Goal: Task Accomplishment & Management: Complete application form

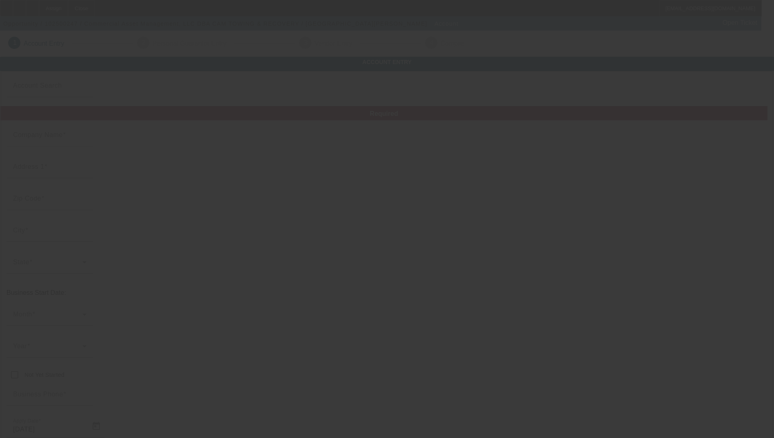
type input "Commercial Asset Management, LLC"
type input "2001 Timberloch Pl"
type input "77380"
type input "Spring"
type input "[PHONE_NUMBER]"
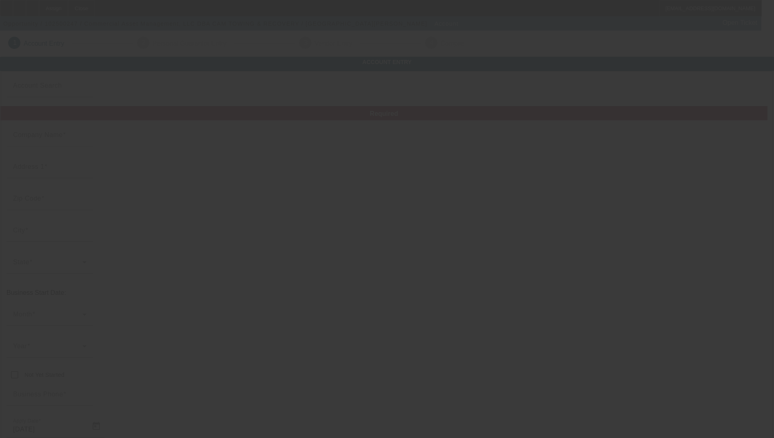
type input "CAM TOWING & RECOVERY"
type input "Ste 500"
type input "steve@camllc.llc"
type input "Montgomery"
type input "851632851"
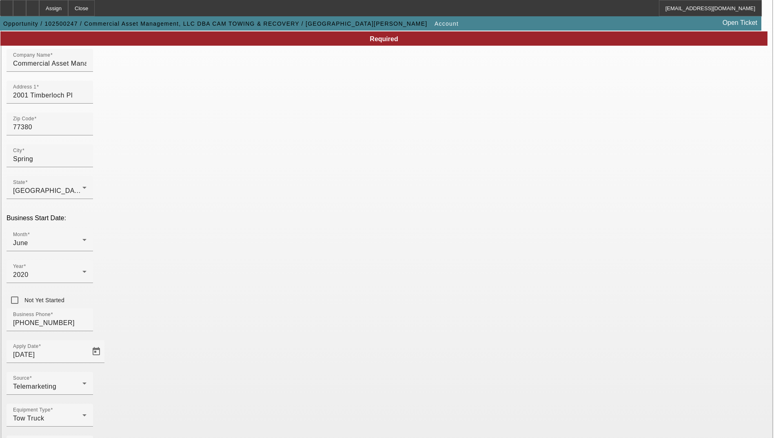
scroll to position [77, 0]
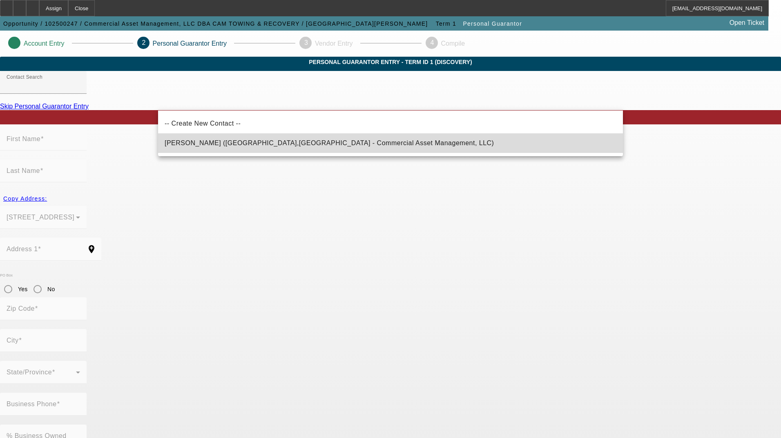
click at [215, 138] on span "Medina, Steven (Magnolia,TX - Commercial Asset Management, LLC)" at bounding box center [329, 143] width 329 height 10
type input "Medina, Steven (Magnolia,TX - Commercial Asset Management, LLC)"
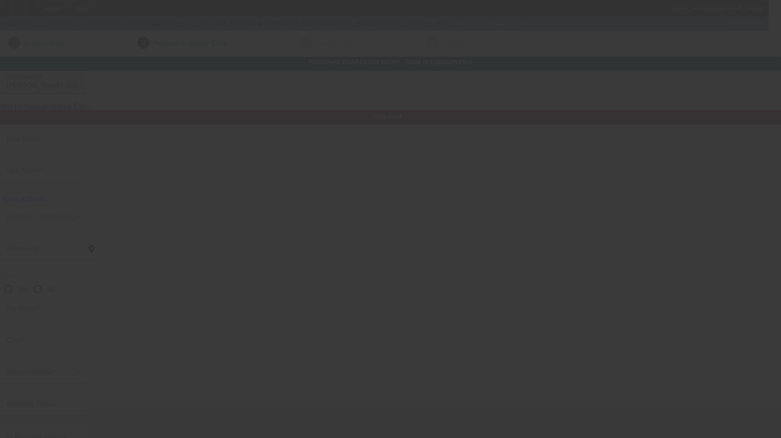
type input "Steven"
type input "Medina"
type input "27129 Holtwood Grove Road"
radio input "true"
type input "77354"
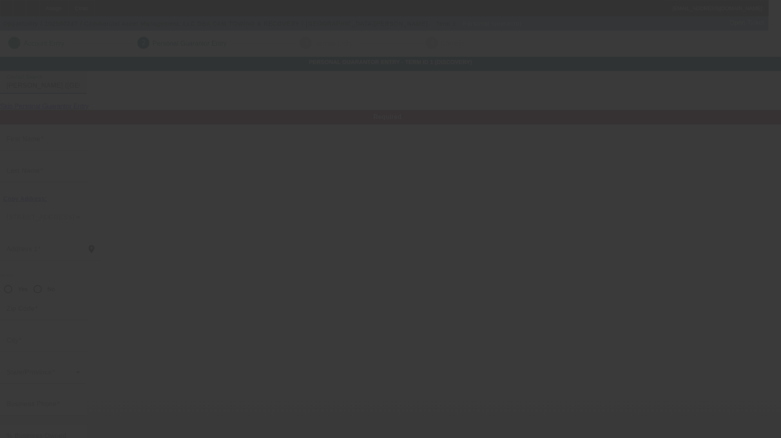
type input "Magnolia"
type input "(713) 955-4847"
type input "100"
type input "561-02-8087"
type input "steve@camllc.llc"
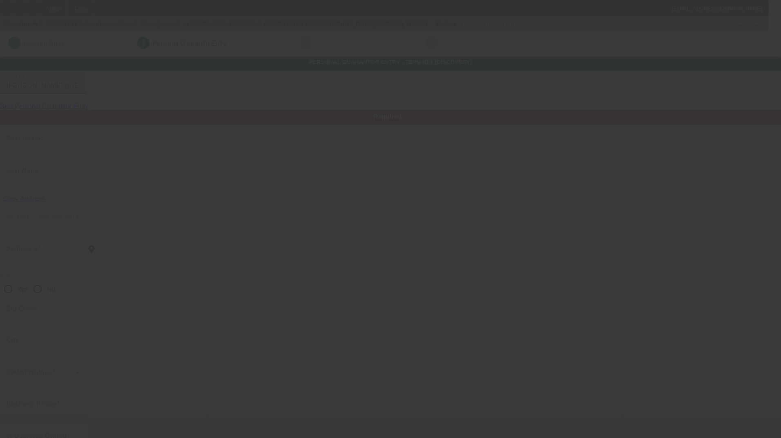
type input "(281) 642-9934"
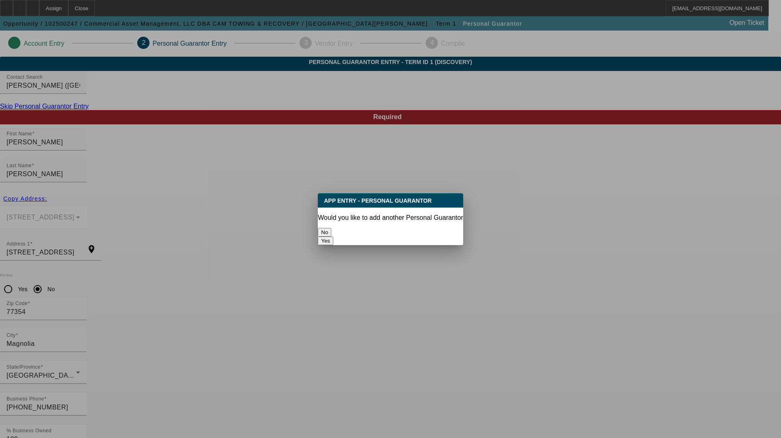
click at [331, 228] on button "No" at bounding box center [324, 232] width 13 height 9
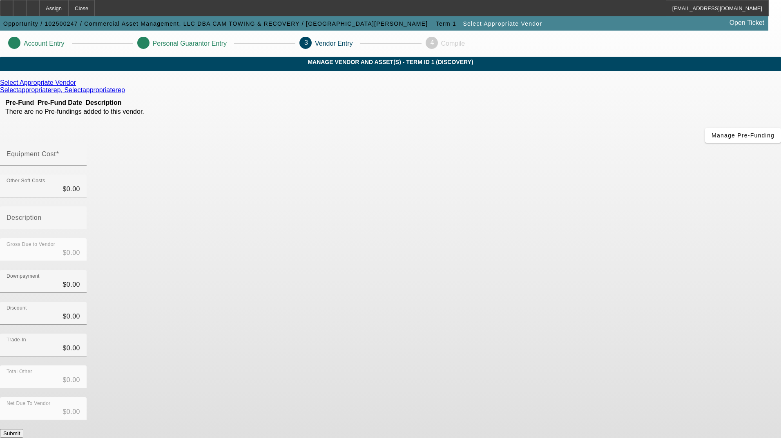
click at [78, 86] on icon at bounding box center [78, 82] width 0 height 7
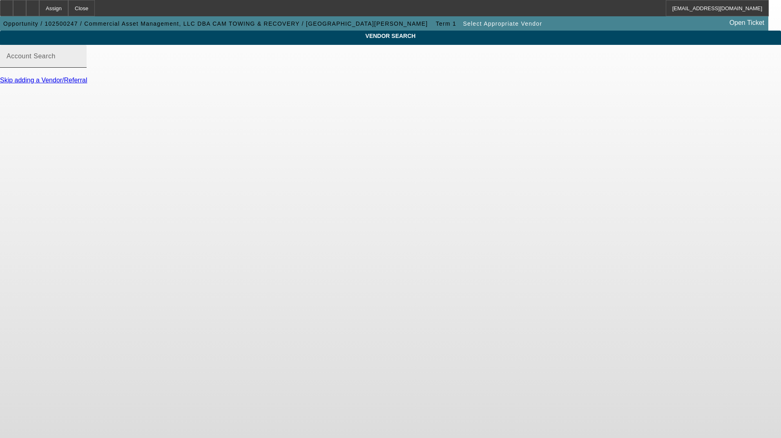
click at [80, 57] on div "Account Search" at bounding box center [43, 56] width 73 height 23
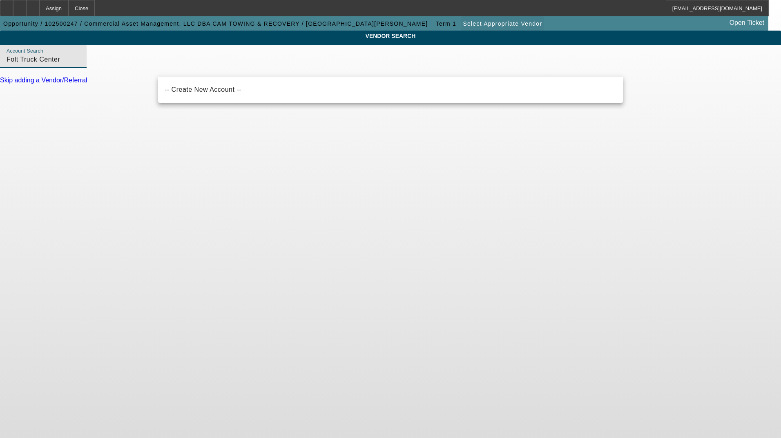
type input "Folt Truck Center"
drag, startPoint x: 261, startPoint y: 66, endPoint x: 151, endPoint y: 69, distance: 110.7
click at [151, 69] on div "VENDOR SEARCH Account Search Folt Truck Center Skip adding a Vendor/Referral" at bounding box center [390, 61] width 781 height 61
click at [211, 147] on body "Assign Close JFredericks@beaconfunding.com Opportunity / 102500247 / Commercial…" at bounding box center [390, 219] width 781 height 438
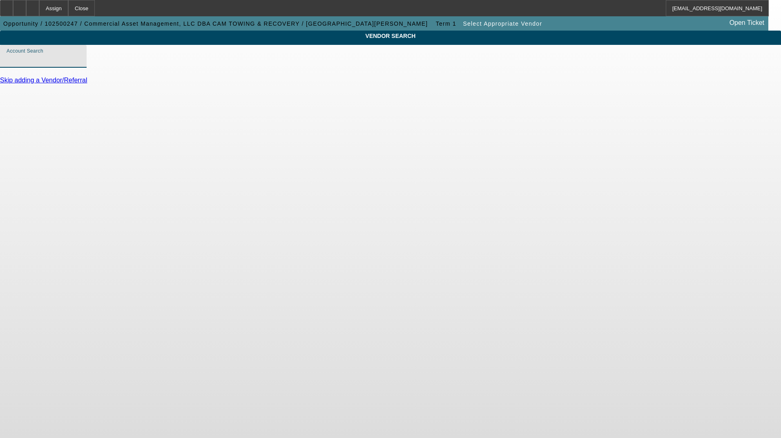
click at [80, 65] on input "Account Search" at bounding box center [43, 60] width 73 height 10
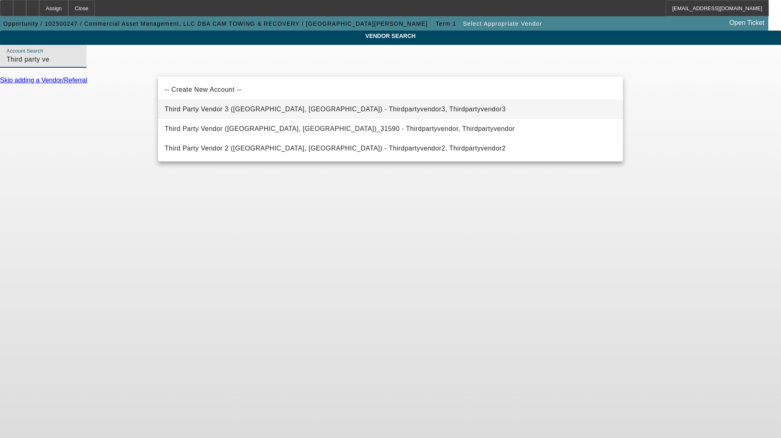
click at [325, 108] on span "Third Party Vendor 3 (Northbrook, IL) - Thirdpartyvendor3, Thirdpartyvendor3" at bounding box center [335, 109] width 341 height 7
type input "Third Party Vendor 3 (Northbrook, IL) - Thirdpartyvendor3, Thirdpartyvendor3"
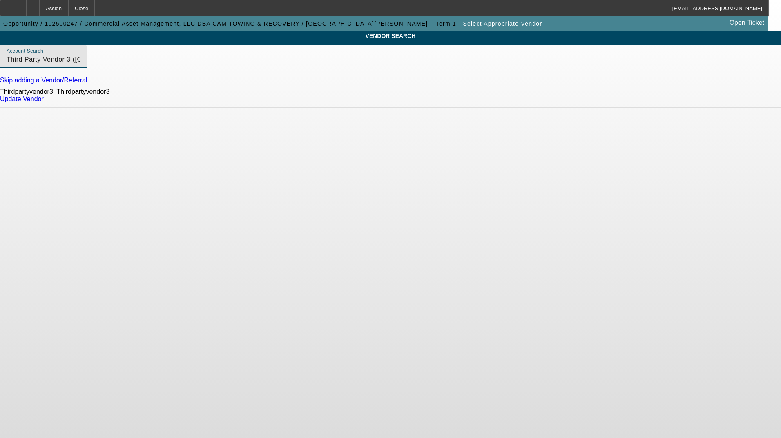
click at [44, 102] on link "Update Vendor" at bounding box center [22, 99] width 44 height 7
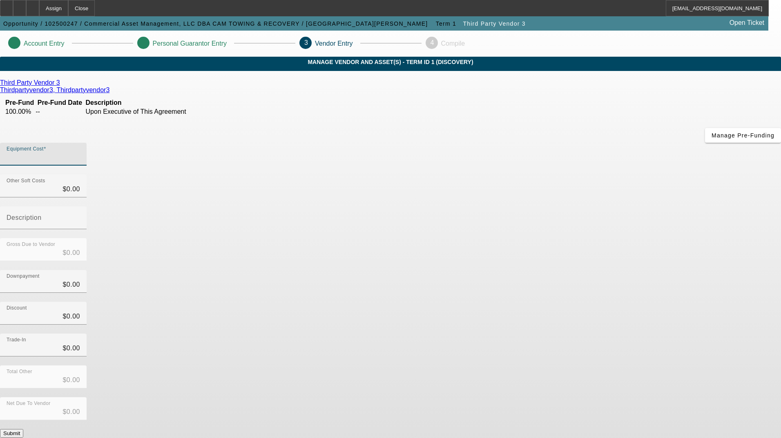
click at [80, 153] on input "Equipment Cost" at bounding box center [43, 158] width 73 height 10
type input "1"
type input "$1.00"
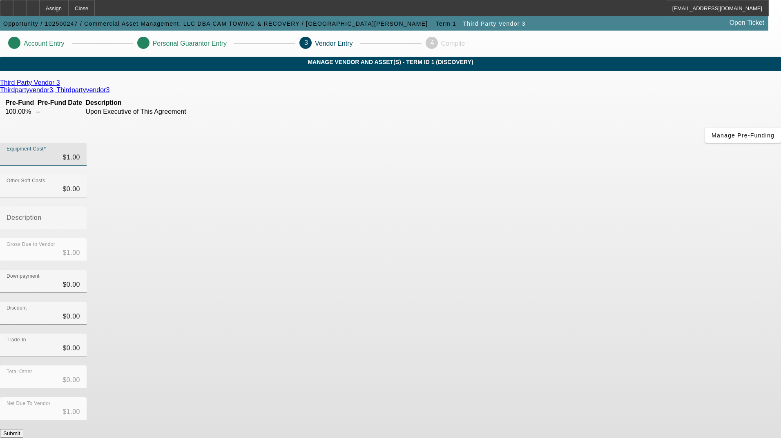
click at [62, 86] on icon at bounding box center [62, 82] width 0 height 7
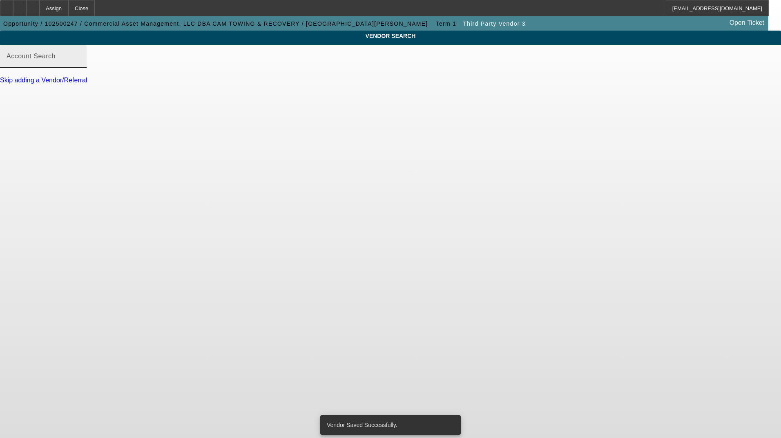
click at [80, 65] on input "Account Search" at bounding box center [43, 60] width 73 height 10
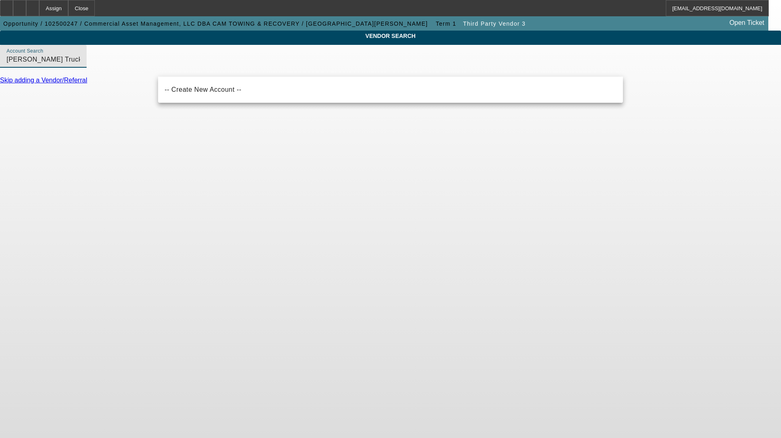
type input "Holt Truck"
drag, startPoint x: 209, startPoint y: 69, endPoint x: 141, endPoint y: 73, distance: 68.7
click at [146, 70] on div "VENDOR SEARCH Account Search Holt Truck Skip adding a Vendor/Referral" at bounding box center [390, 61] width 781 height 61
click at [132, 91] on div "VENDOR SEARCH Account Search Holt Truck Skip adding a Vendor/Referral" at bounding box center [390, 61] width 781 height 61
drag, startPoint x: 216, startPoint y: 67, endPoint x: 152, endPoint y: 67, distance: 63.7
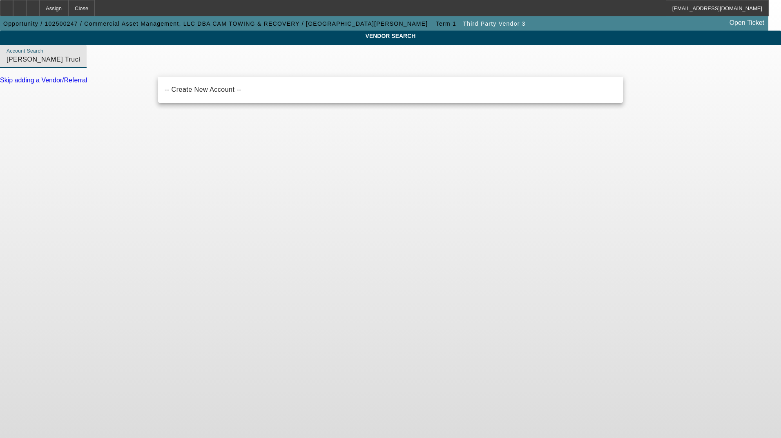
click at [152, 67] on div "Account Search Holt Truck" at bounding box center [390, 61] width 781 height 32
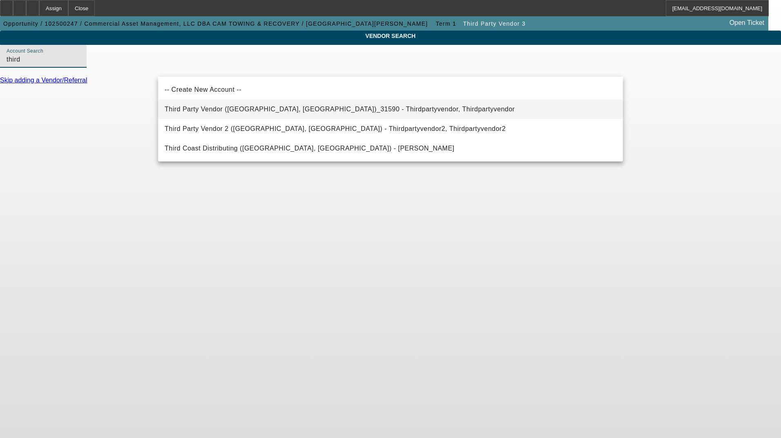
click at [221, 107] on span "Third Party Vendor (Northbrook, IL)_31590 - Thirdpartyvendor, Thirdpartyvendor" at bounding box center [340, 109] width 350 height 7
type input "Third Party Vendor (Northbrook, IL)_31590 - Thirdpartyvendor, Thirdpartyvendor"
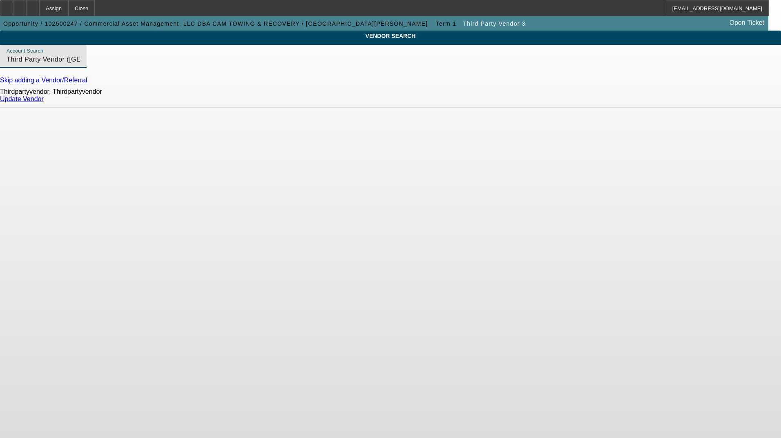
click at [44, 102] on link "Update Vendor" at bounding box center [22, 99] width 44 height 7
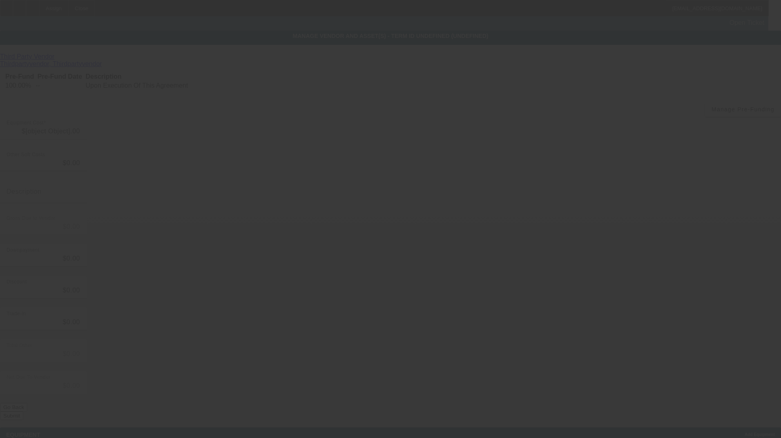
type input "$1.00"
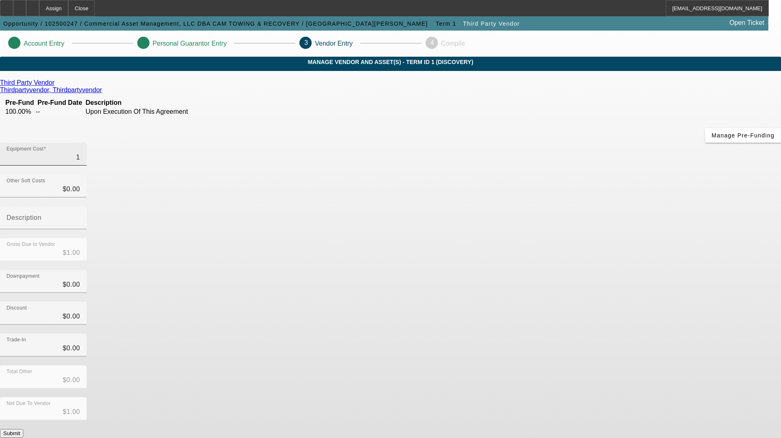
click at [80, 153] on input "1" at bounding box center [43, 158] width 73 height 10
type input "18"
type input "$18.00"
type input "189"
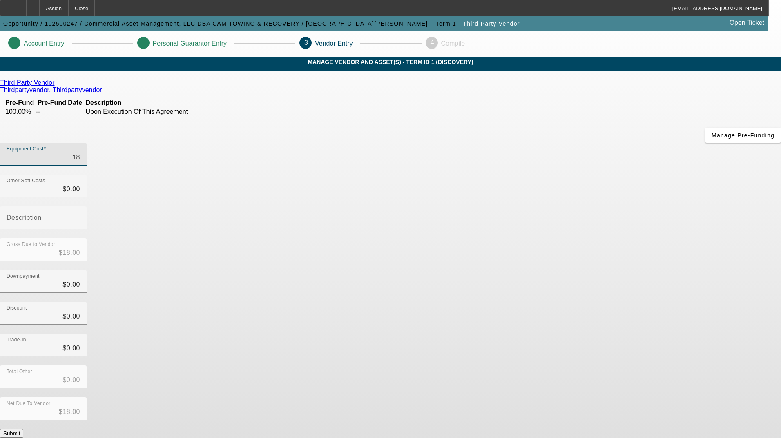
type input "$189.00"
type input "1890"
type input "$1,890.00"
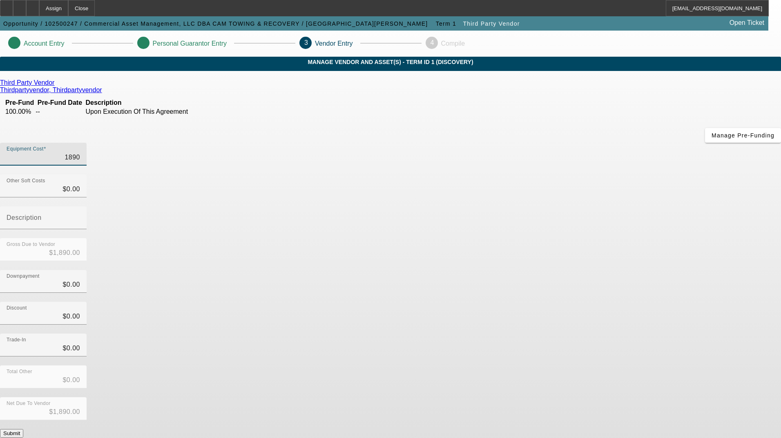
type input "18900"
type input "$18,900.00"
type input "189000"
type input "$189,000.00"
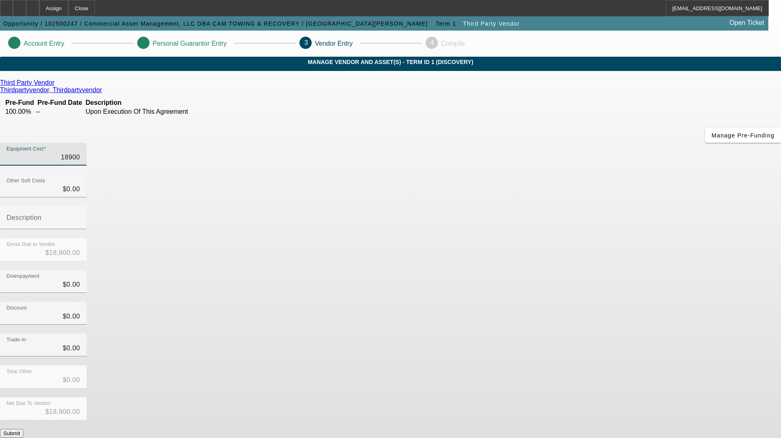
type input "$189,000.00"
click at [716, 241] on app-vendor-asset-manage "Account Entry Personal Guarantor Entry 3 Vendor Entry 4 Compile MANAGE VENDOR A…" at bounding box center [390, 259] width 781 height 456
click at [23, 429] on button "Submit" at bounding box center [11, 433] width 23 height 9
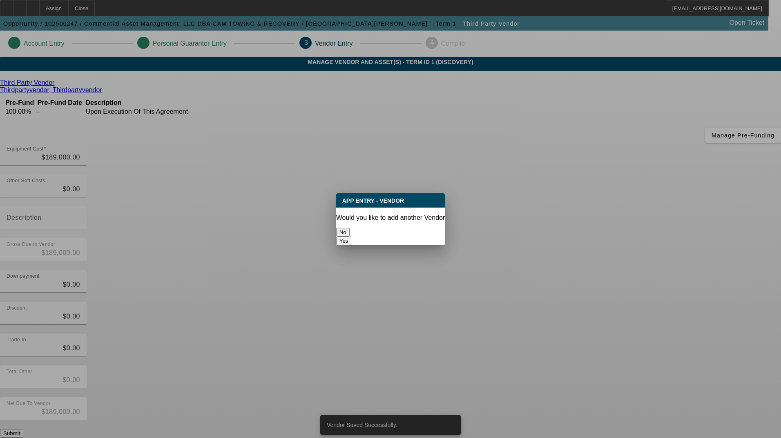
click at [349, 228] on button "No" at bounding box center [342, 232] width 13 height 9
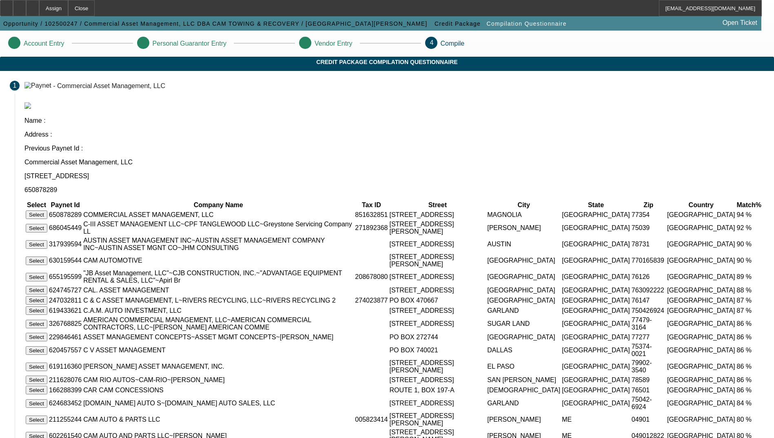
click at [47, 211] on button "Select" at bounding box center [37, 215] width 22 height 9
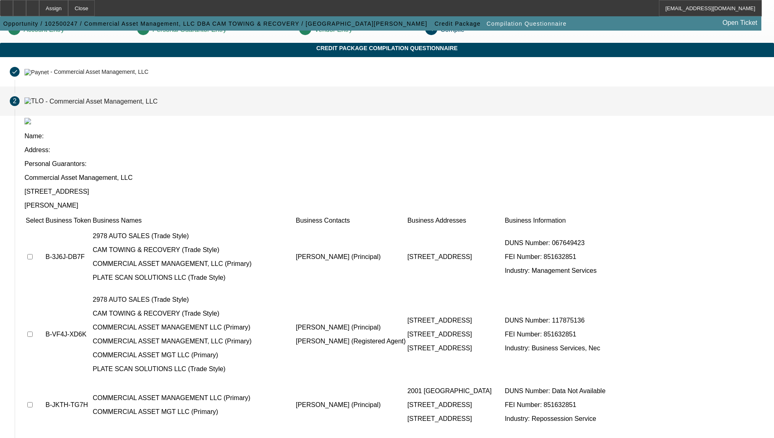
scroll to position [13, 0]
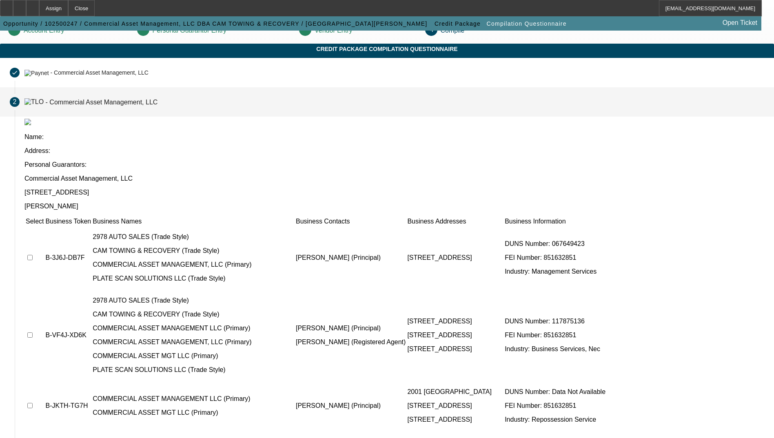
click at [33, 255] on input "checkbox" at bounding box center [29, 257] width 5 height 5
checkbox input "true"
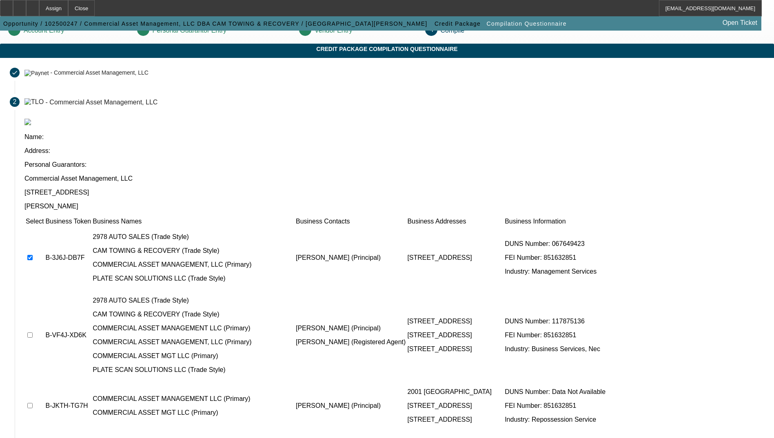
click at [33, 333] on input "checkbox" at bounding box center [29, 335] width 5 height 5
checkbox input "true"
click at [33, 403] on input "checkbox" at bounding box center [29, 405] width 5 height 5
checkbox input "true"
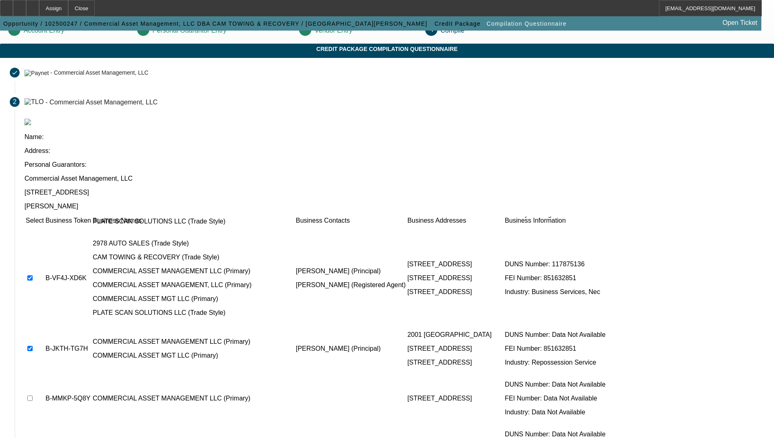
scroll to position [0, 0]
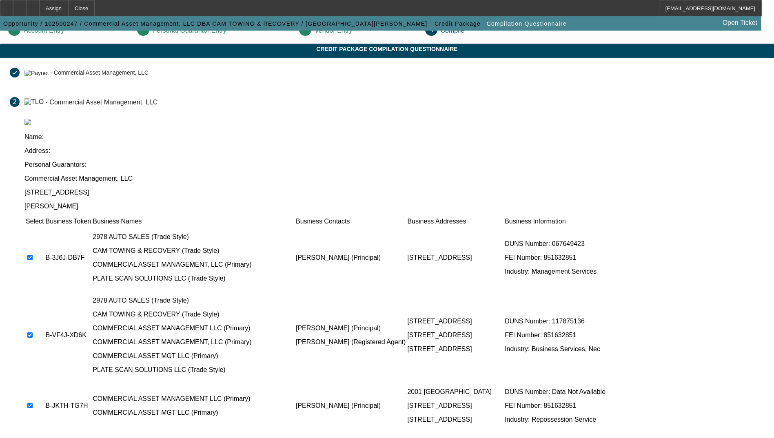
click at [33, 333] on input "checkbox" at bounding box center [29, 335] width 5 height 5
checkbox input "false"
click at [33, 403] on input "checkbox" at bounding box center [29, 405] width 5 height 5
checkbox input "false"
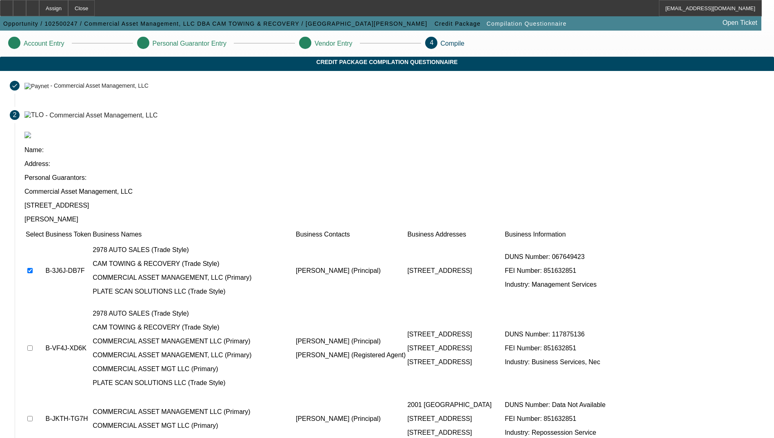
click at [33, 346] on input "checkbox" at bounding box center [29, 348] width 5 height 5
checkbox input "true"
drag, startPoint x: 570, startPoint y: 401, endPoint x: 544, endPoint y: 399, distance: 25.8
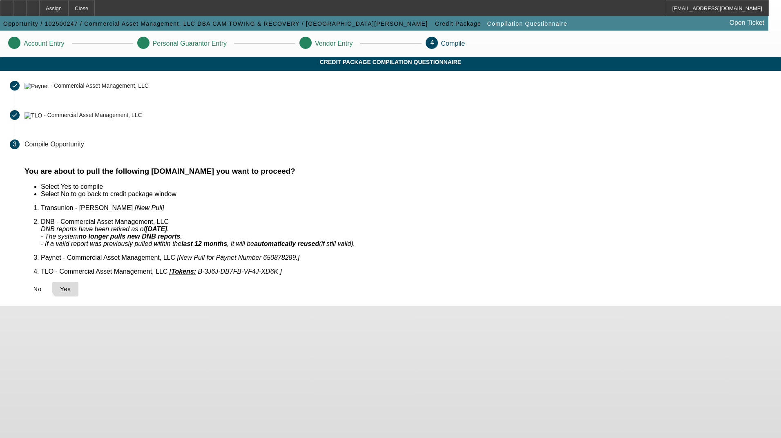
click at [71, 286] on span "Yes" at bounding box center [65, 289] width 11 height 7
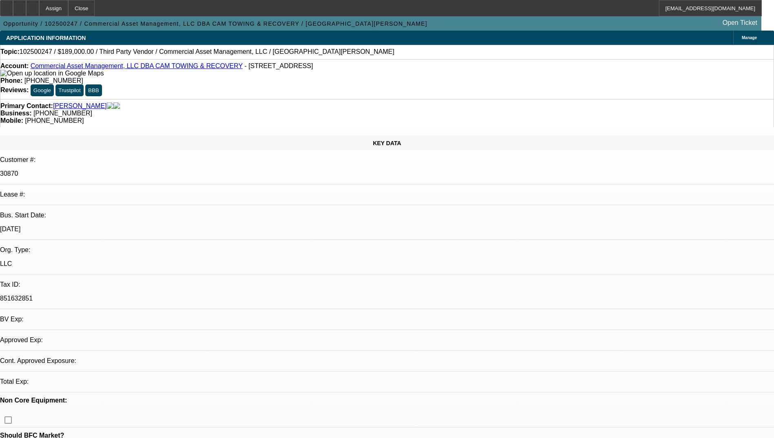
select select "0"
select select "2"
select select "0.1"
select select "4"
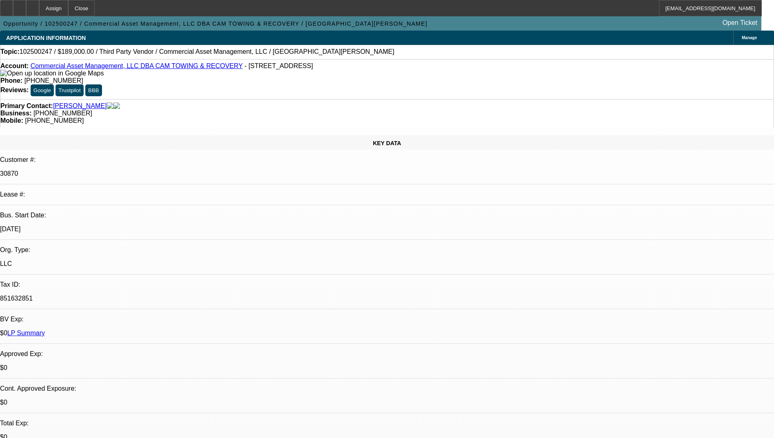
radio input "true"
drag, startPoint x: 678, startPoint y: 143, endPoint x: 680, endPoint y: 161, distance: 18.0
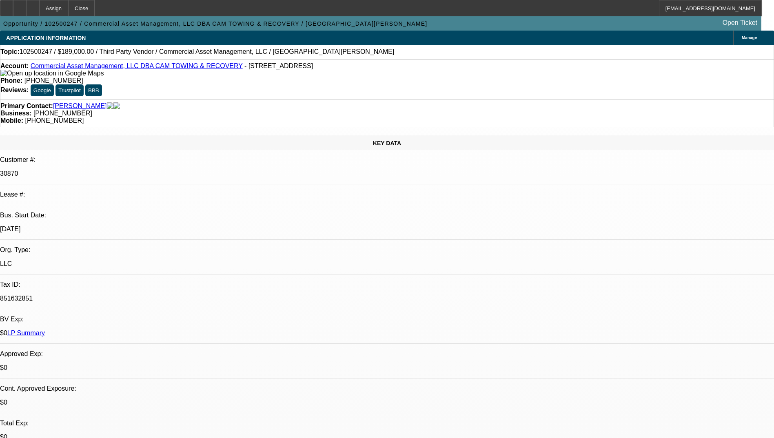
type textarea "The dealership is Holt Truck Center in dallas tx"
radio input "true"
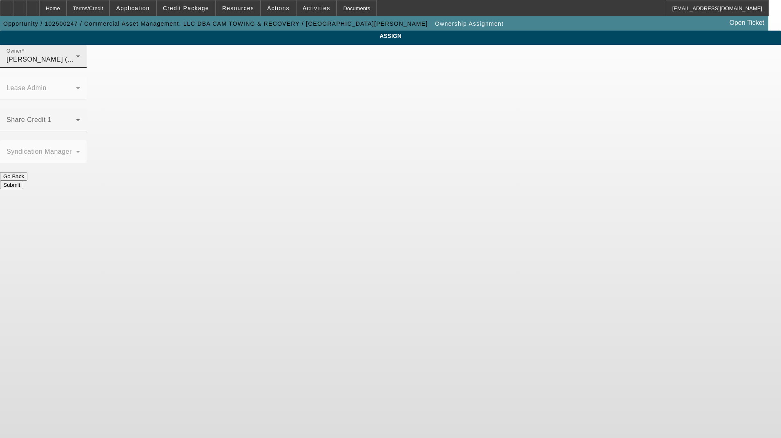
click at [76, 65] on div "Fredericks, Jack (Lvl 1)" at bounding box center [41, 60] width 69 height 10
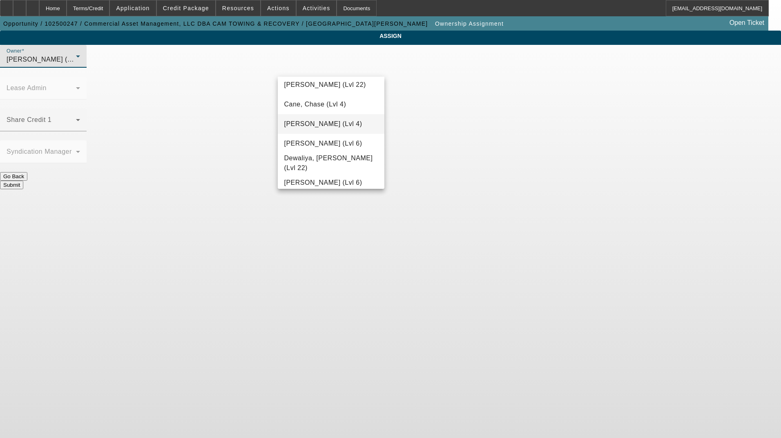
scroll to position [163, 0]
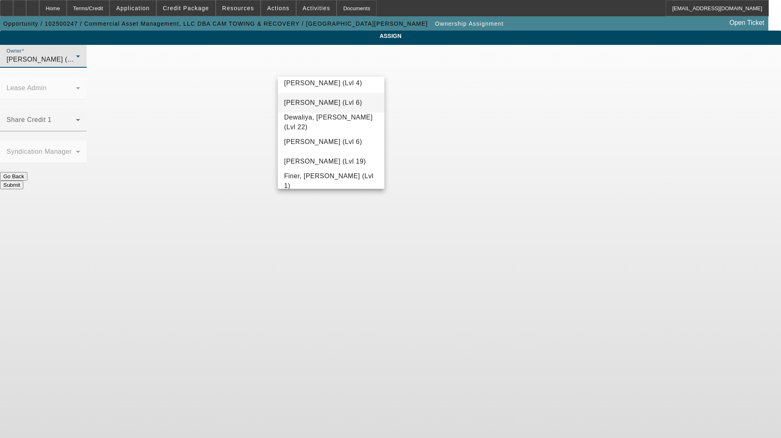
click at [320, 108] on mat-option "D'Aquila, Philip (Lvl 6)" at bounding box center [331, 103] width 107 height 20
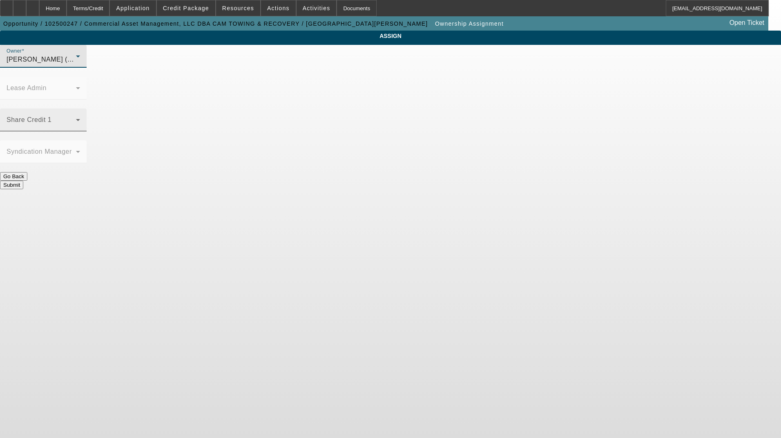
click at [76, 118] on span at bounding box center [41, 123] width 69 height 10
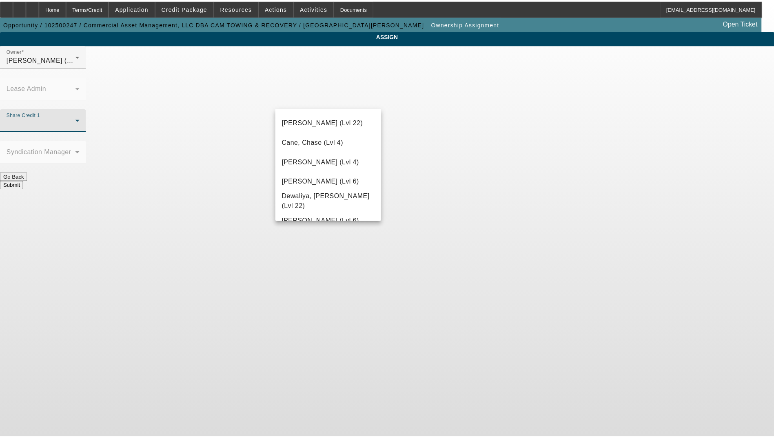
scroll to position [286, 0]
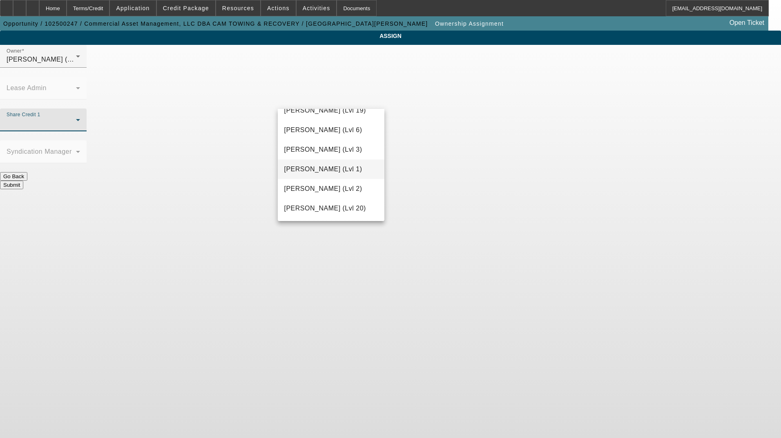
click at [339, 160] on mat-option "Fredericks, Jack (Lvl 1)" at bounding box center [331, 170] width 107 height 20
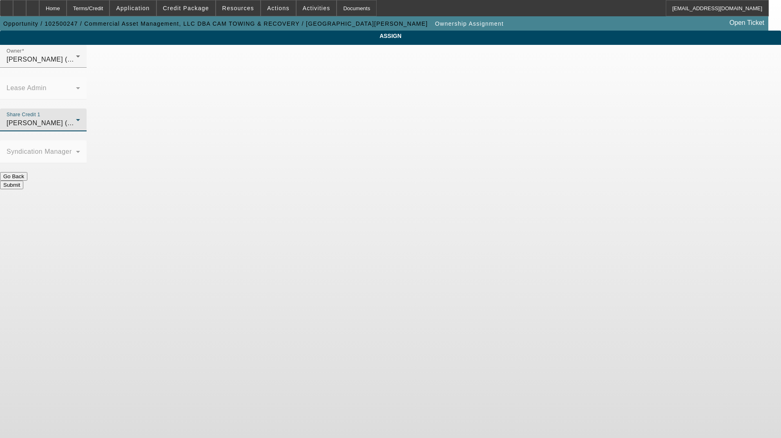
click at [23, 181] on button "Submit" at bounding box center [11, 185] width 23 height 9
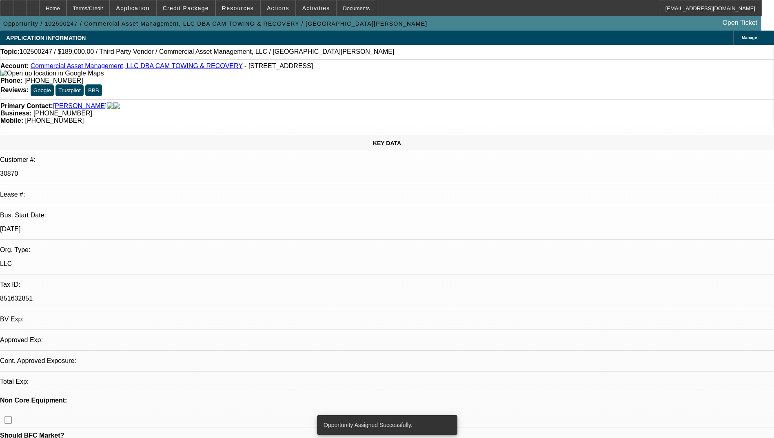
select select "0"
select select "2"
select select "0.1"
select select "4"
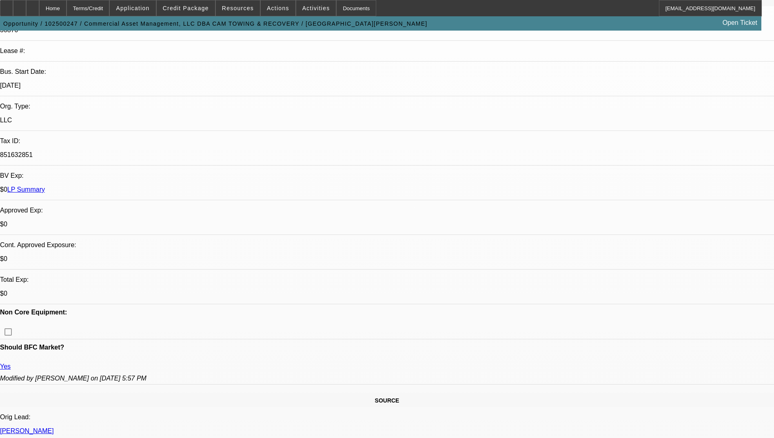
scroll to position [163, 0]
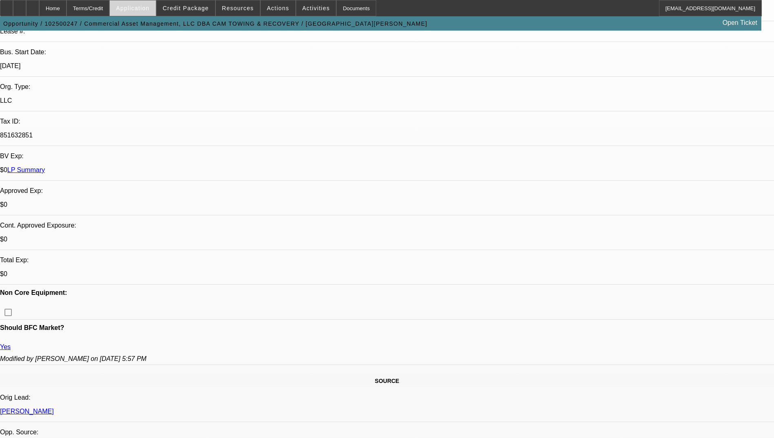
click at [149, 11] on span "Application" at bounding box center [132, 8] width 33 height 7
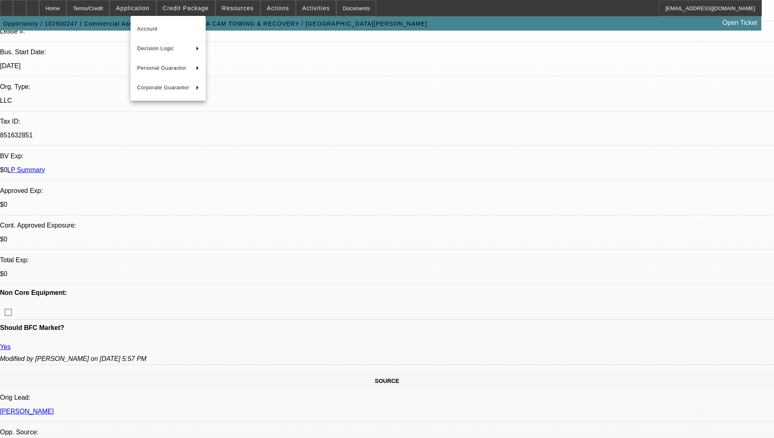
click at [187, 9] on div at bounding box center [387, 219] width 774 height 438
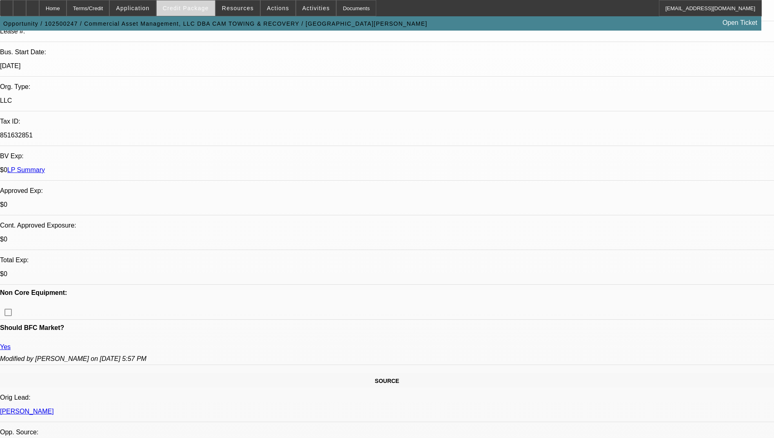
click at [189, 8] on span "Credit Package" at bounding box center [186, 8] width 46 height 7
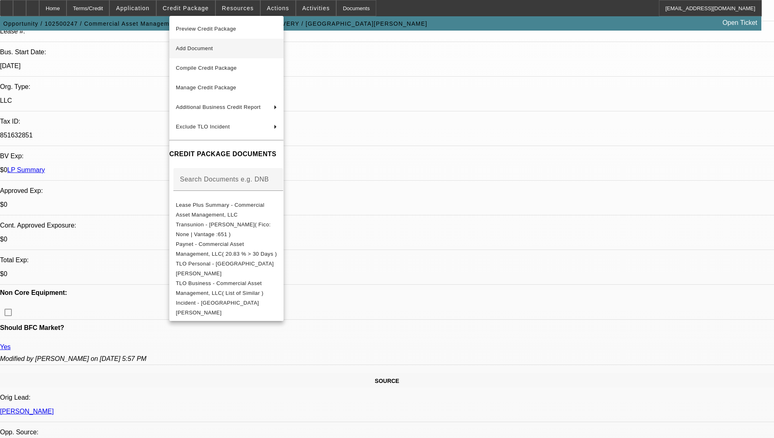
click at [213, 48] on span "Add Document" at bounding box center [194, 48] width 37 height 6
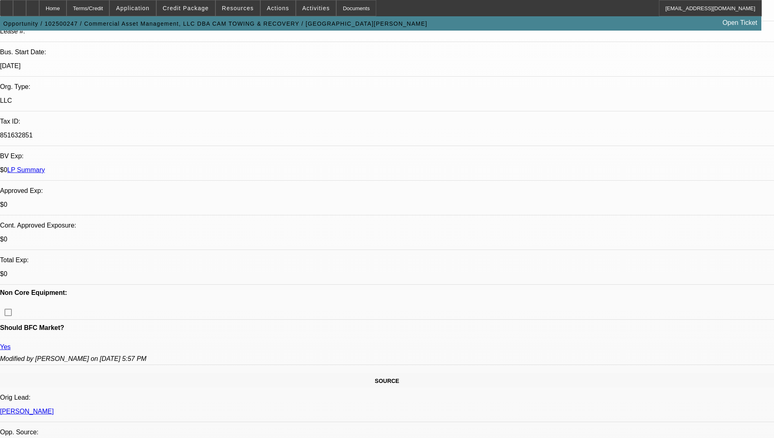
scroll to position [0, 0]
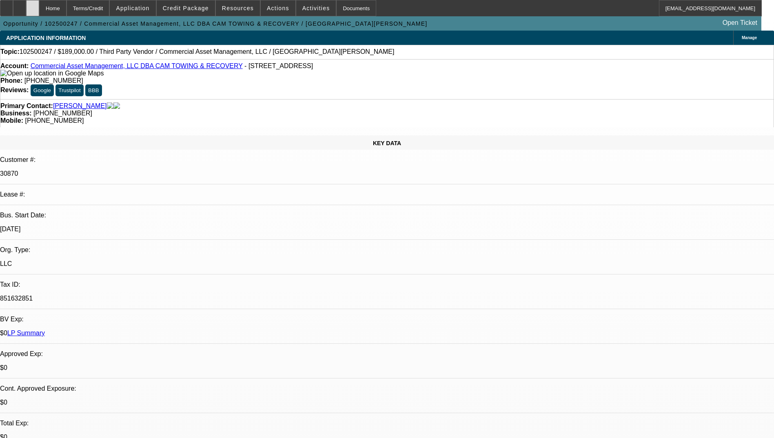
click at [33, 5] on icon at bounding box center [33, 5] width 0 height 0
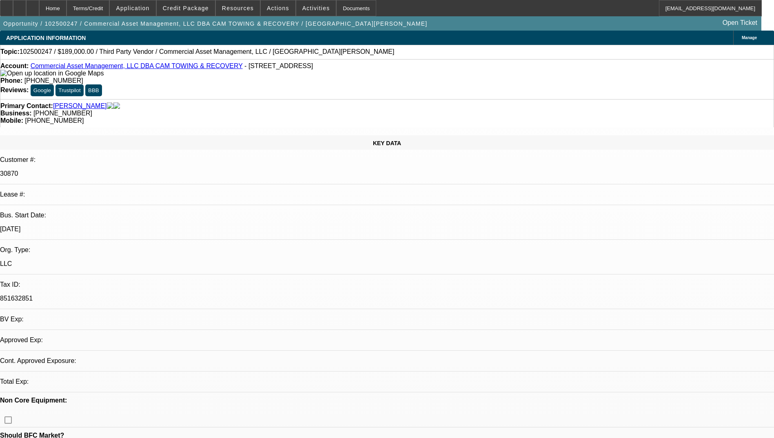
select select "0"
select select "2"
select select "0.1"
select select "4"
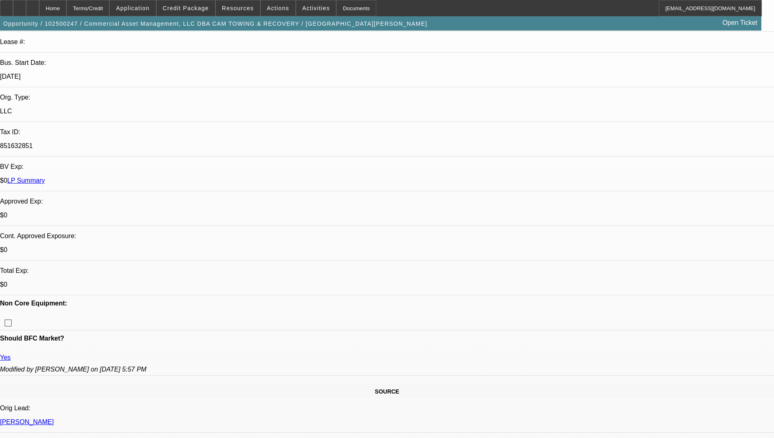
scroll to position [204, 0]
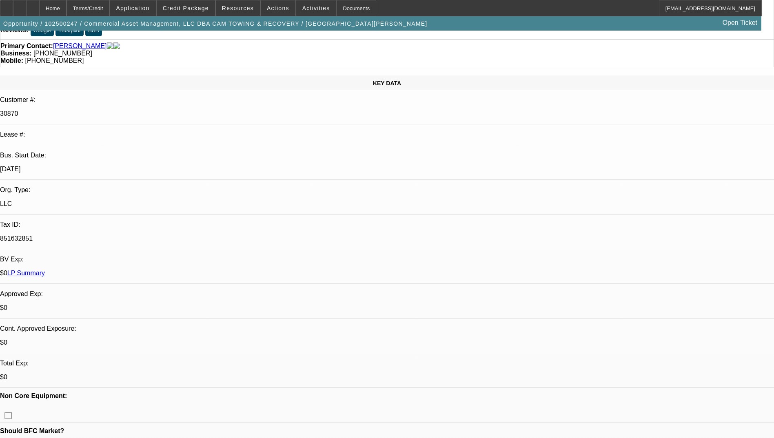
scroll to position [0, 0]
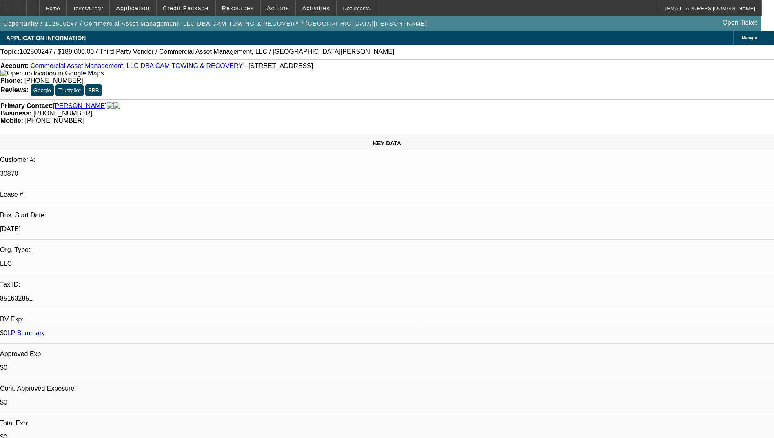
click at [194, 9] on span "Credit Package" at bounding box center [186, 8] width 46 height 7
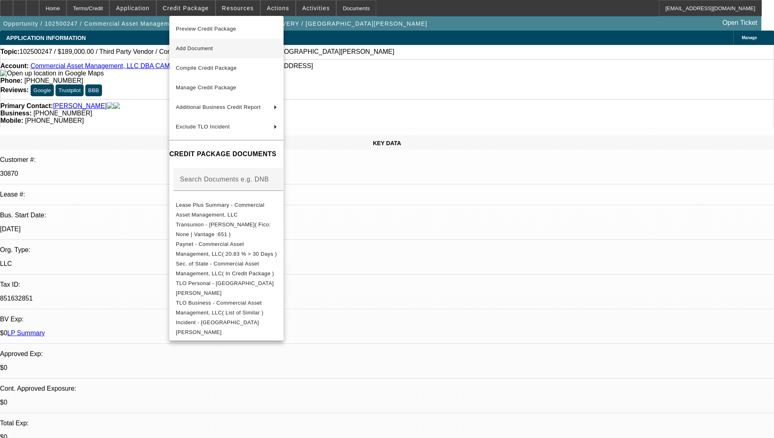
click at [212, 51] on span "Add Document" at bounding box center [194, 48] width 37 height 6
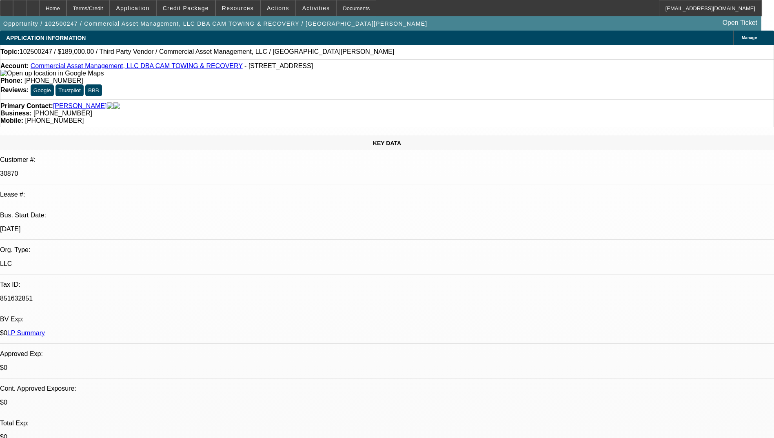
click at [396, 99] on div "Primary Contact: Medina, Steven Business: (713) 955-4847 Mobile: (281) 642-9934" at bounding box center [387, 113] width 774 height 28
click at [39, 11] on div at bounding box center [32, 8] width 13 height 16
select select "0.15"
select select "2"
select select "0"
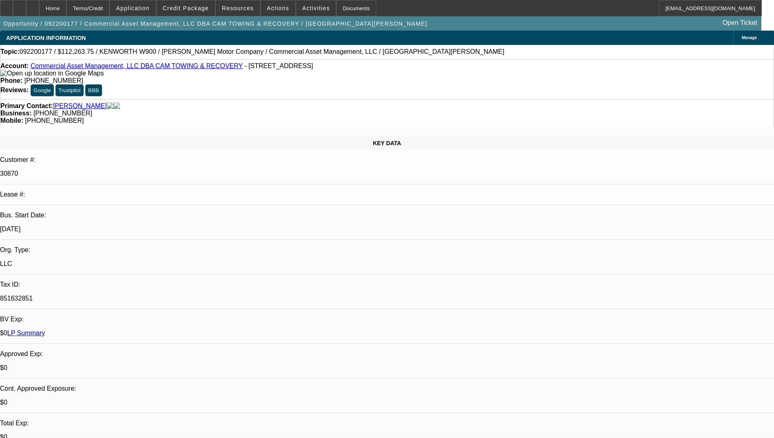
select select "0"
select select "2"
select select "0"
select select "1"
select select "2"
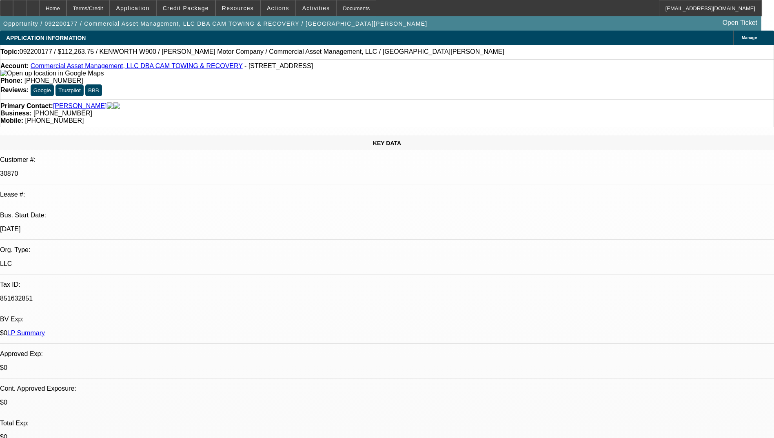
select select "6"
select select "1"
select select "2"
select select "6"
click at [200, 10] on span "Credit Package" at bounding box center [186, 8] width 46 height 7
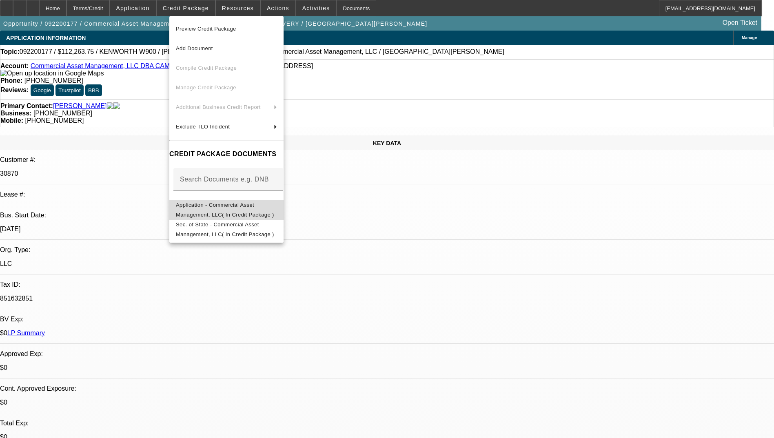
click at [269, 209] on span "Application - Commercial Asset Management, LLC( In Credit Package )" at bounding box center [225, 210] width 98 height 16
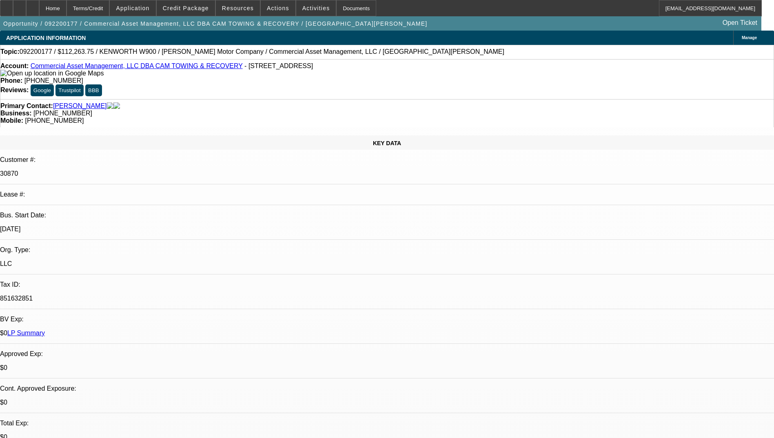
click at [371, 23] on div "Opportunity / 092200177 / Commercial Asset Management, LLC DBA CAM TOWING & REC…" at bounding box center [381, 23] width 762 height 14
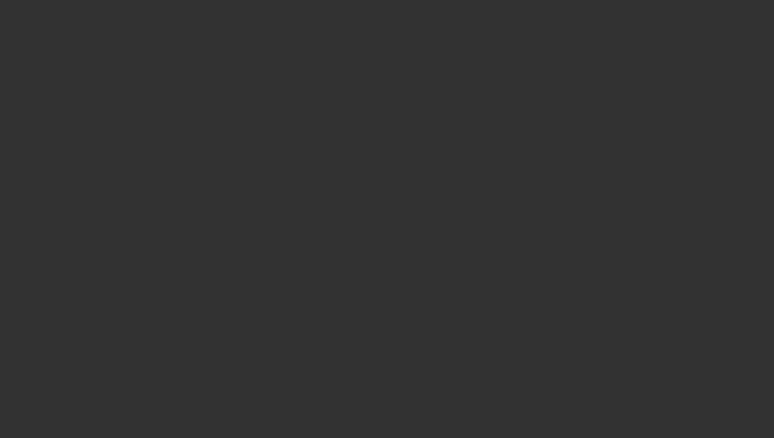
click at [193, 9] on div at bounding box center [387, 219] width 774 height 438
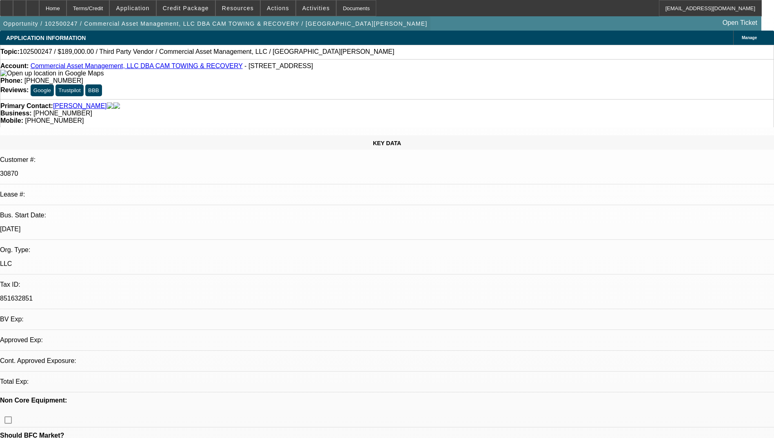
select select "0"
select select "2"
select select "0.1"
select select "4"
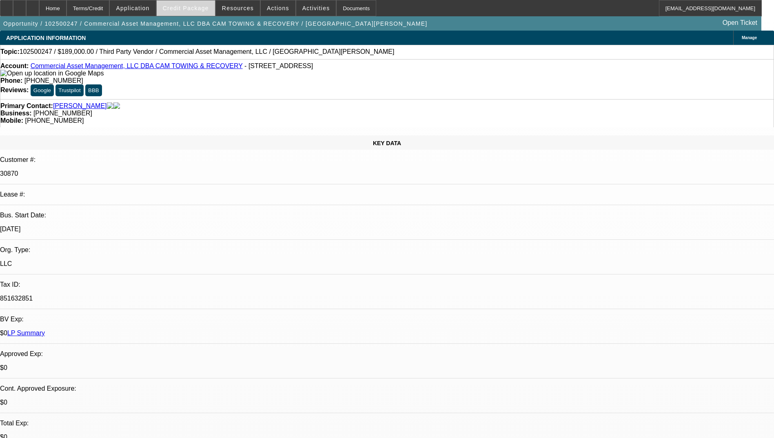
click at [193, 7] on span "Credit Package" at bounding box center [186, 8] width 46 height 7
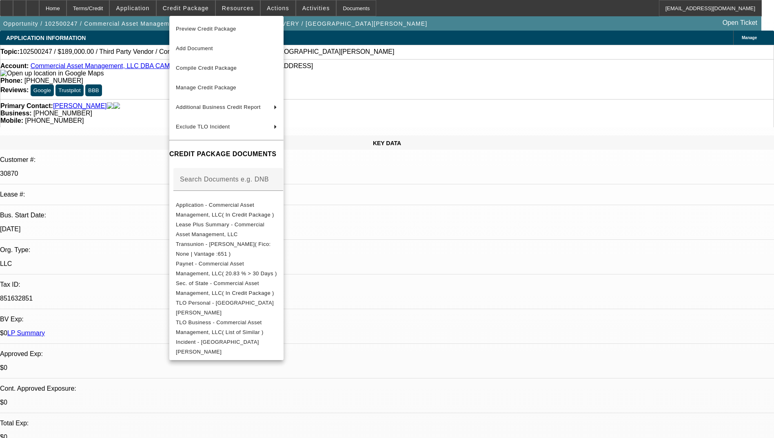
click at [577, 376] on div at bounding box center [387, 219] width 774 height 438
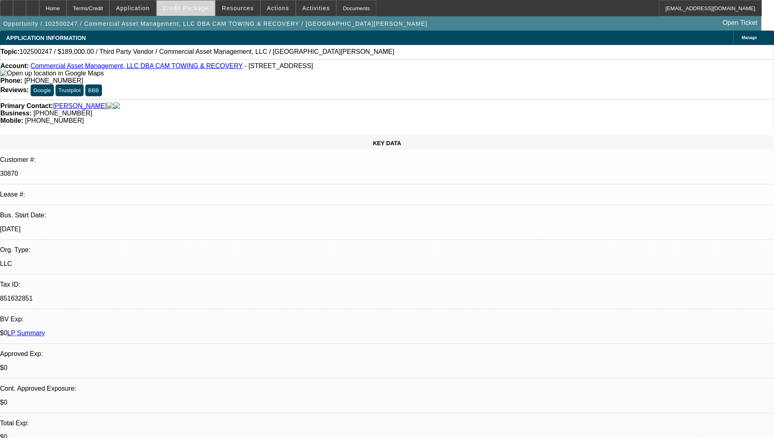
click at [196, 10] on span "Credit Package" at bounding box center [186, 8] width 46 height 7
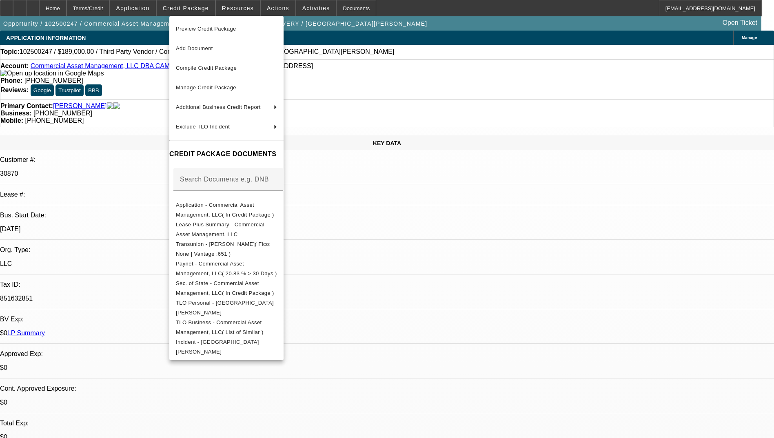
click at [643, 380] on div at bounding box center [387, 219] width 774 height 438
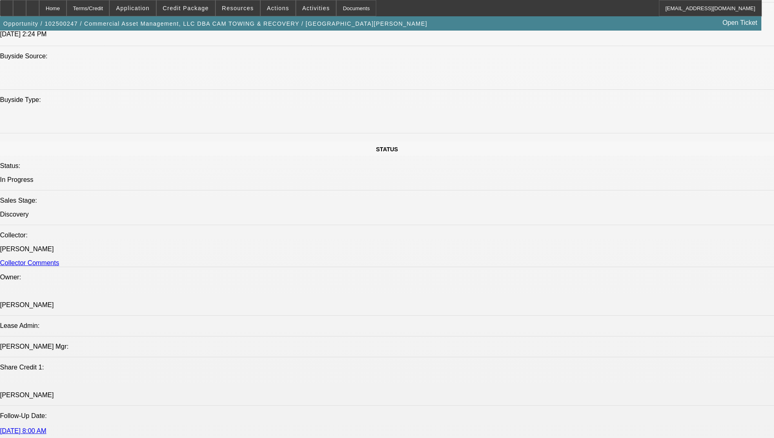
scroll to position [898, 0]
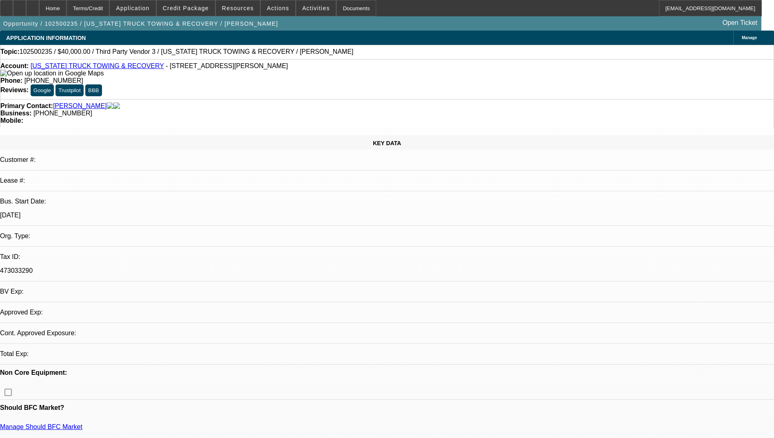
select select "0"
select select "2"
select select "0.1"
select select "1"
select select "2"
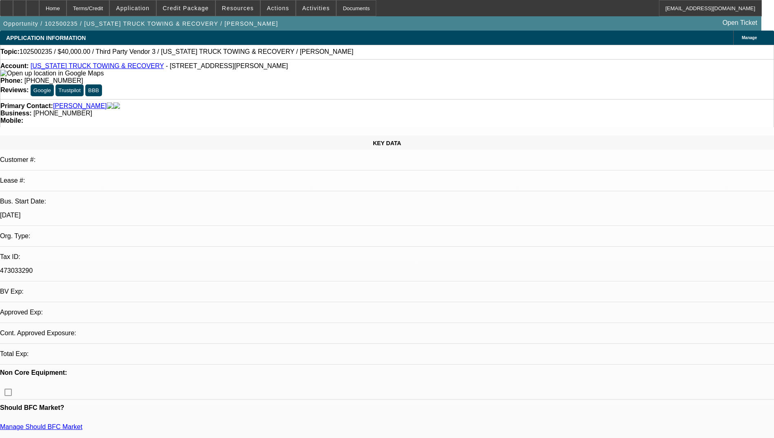
select select "4"
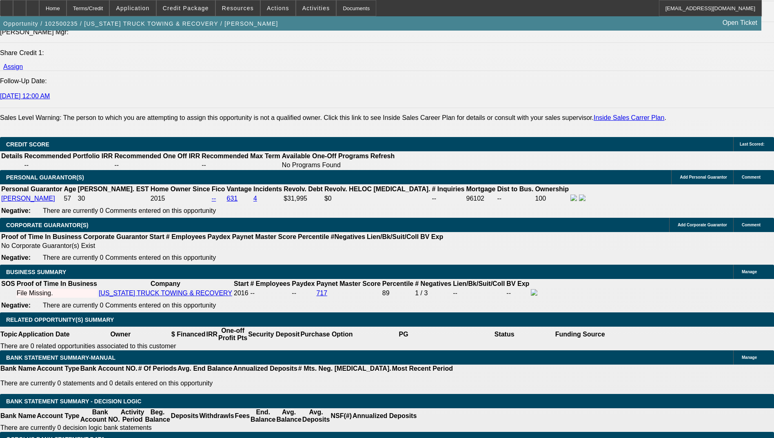
scroll to position [1061, 0]
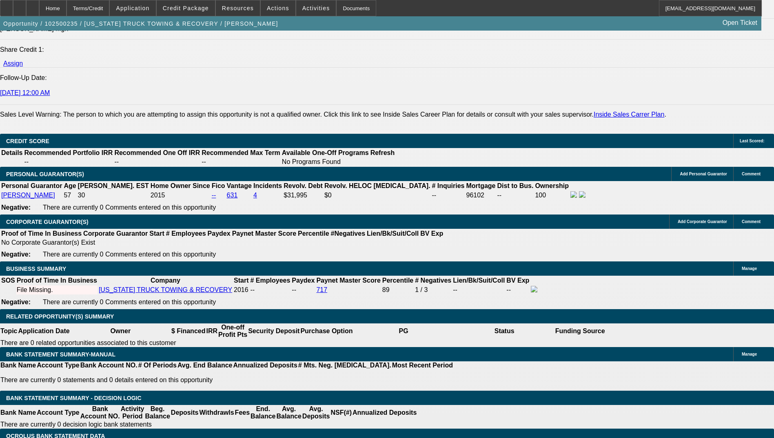
type input "$6,000.00"
type input "48"
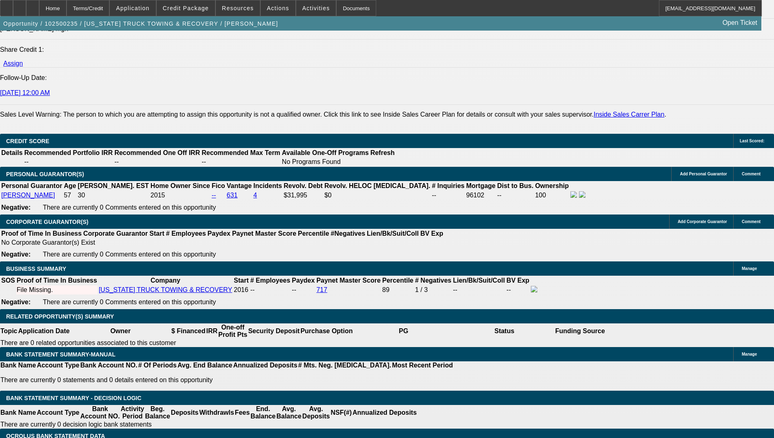
type input "1100"
type input "$2,200.00"
type input "23.5"
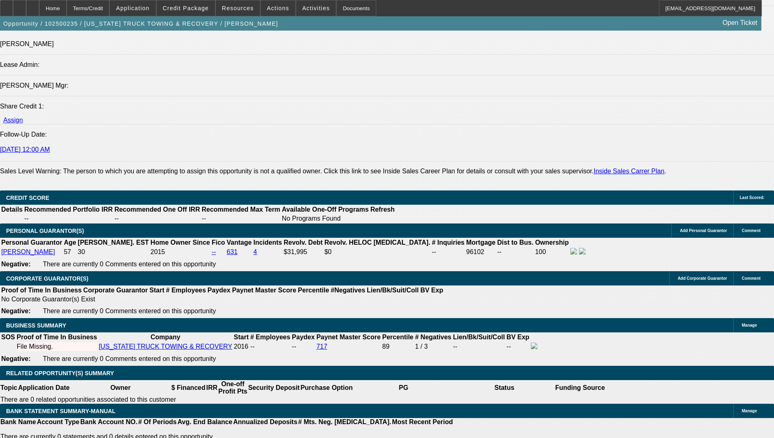
scroll to position [980, 0]
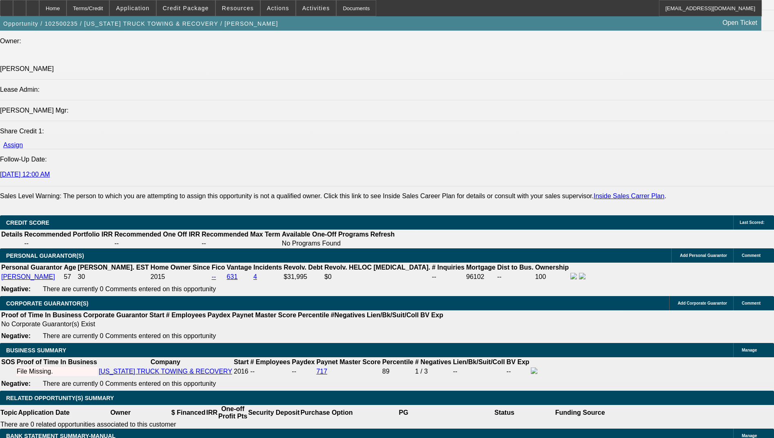
type input "11"
type input "$22.00"
type input "1050"
type input "$2,100.00"
type input "20.8"
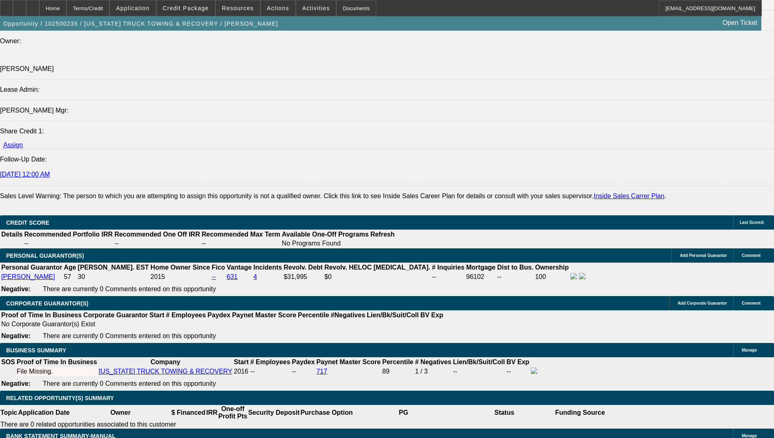
type input "$1,050.00"
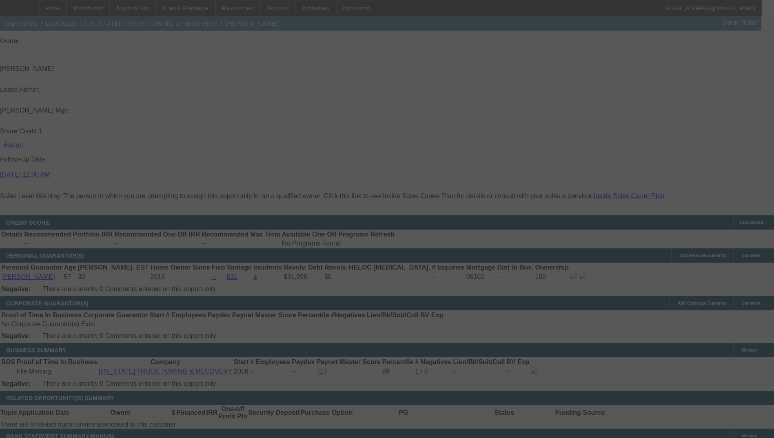
select select "0"
select select "2"
select select "0.1"
select select "4"
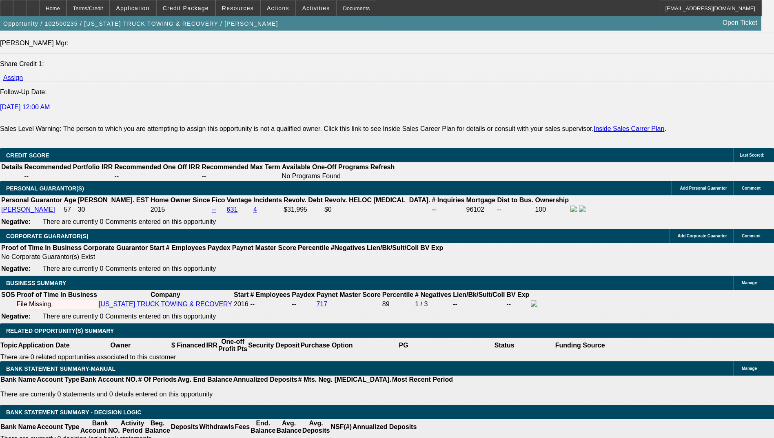
scroll to position [1061, 0]
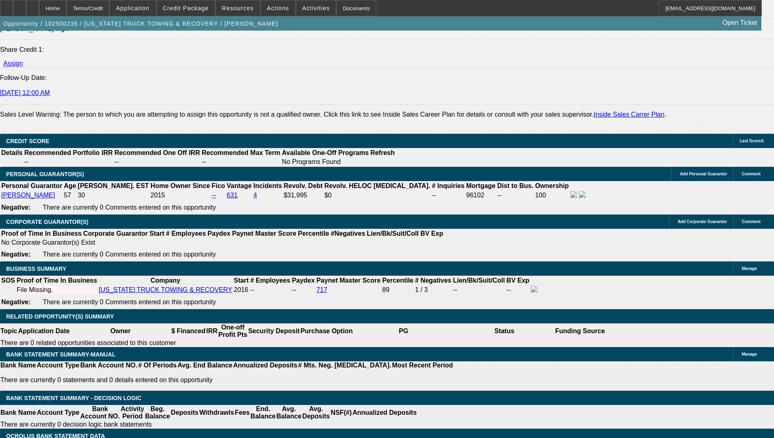
type input "6"
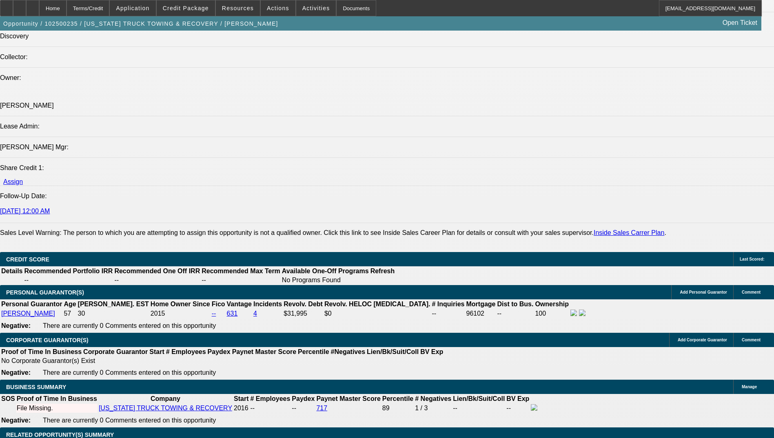
scroll to position [939, 0]
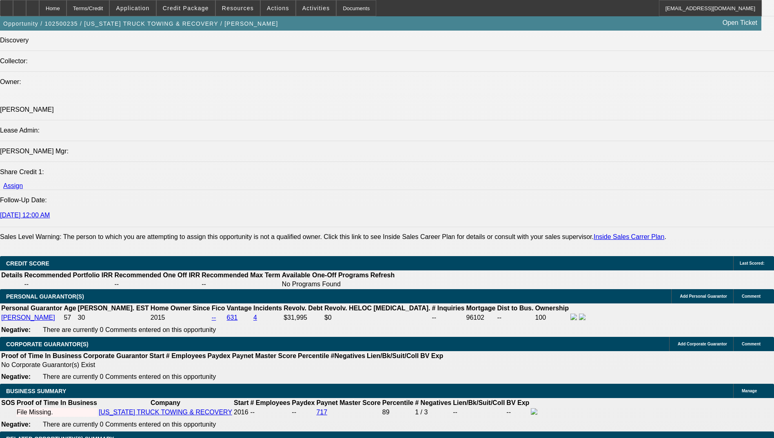
type input "$5,000.00"
type input "UNKNOWN"
type input "$2,161.76"
type input "$1,080.88"
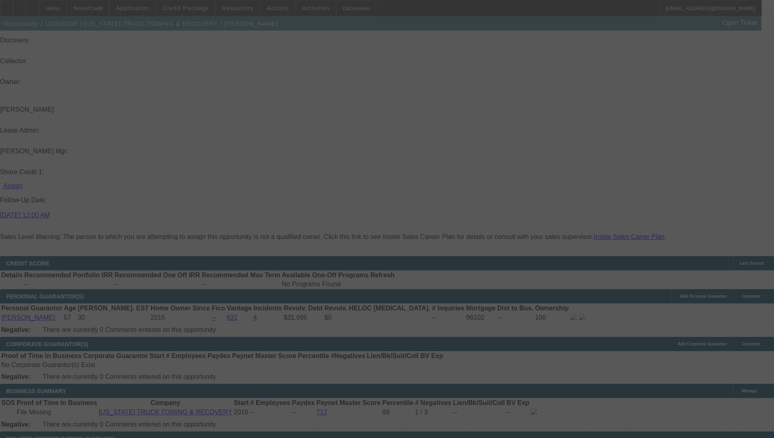
select select "0"
select select "2"
select select "0.1"
select select "4"
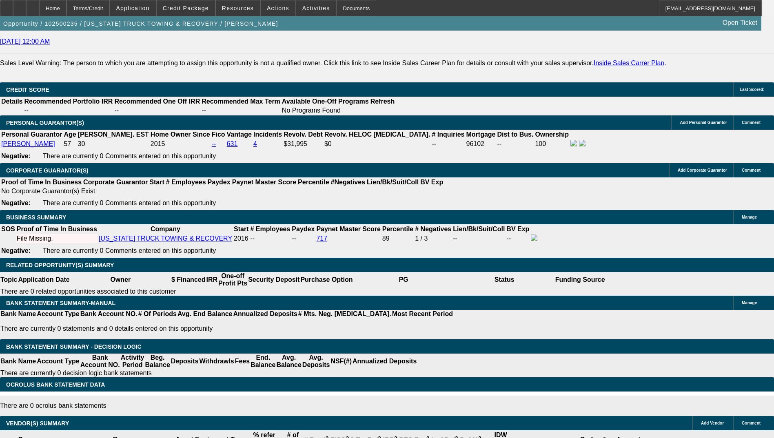
scroll to position [1102, 0]
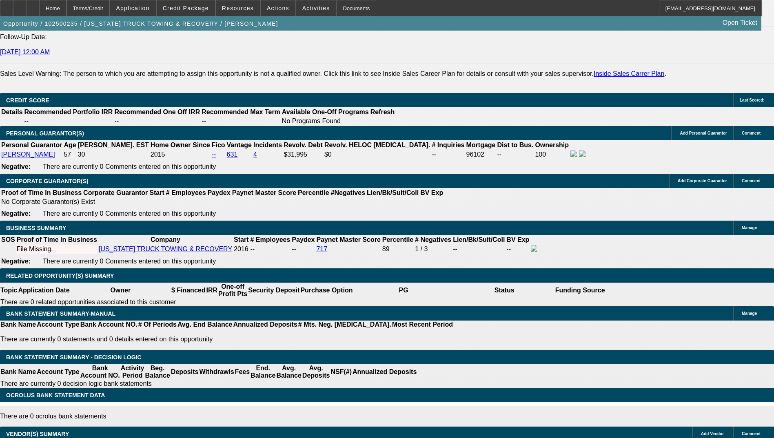
type input "20."
type input "UNKNOWN"
type input "20"
type input "$1,065.06"
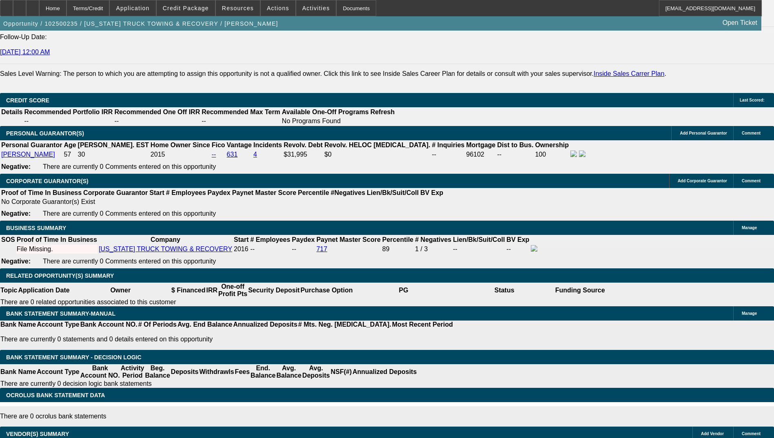
type input "$2,130.12"
type input "2"
type input "$759.33"
type input "$1,518.66"
type input "219"
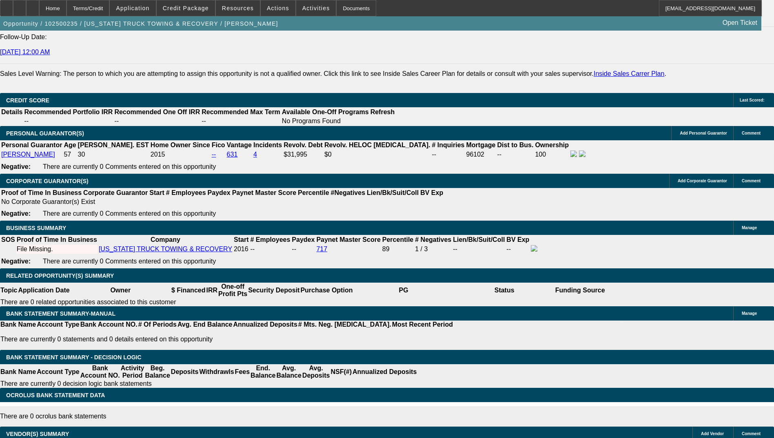
type input "$1,083.80"
type input "$2,167.60"
type input "$6,389.55"
type input "$12,779.10"
type input "2"
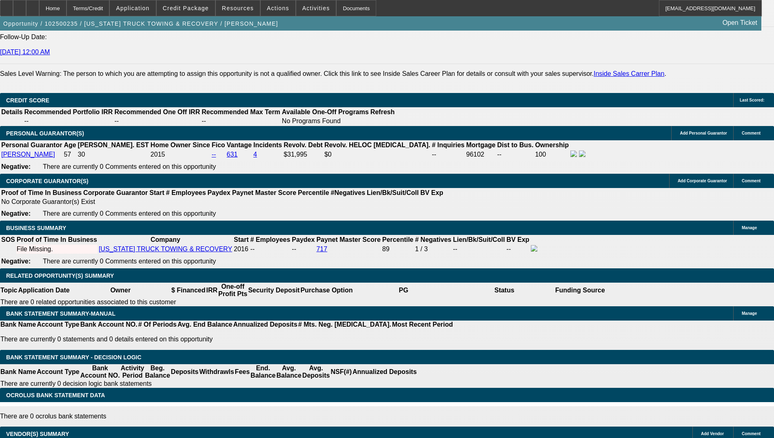
type input "$1,083.80"
type input "$2,167.60"
type input "$759.33"
type input "$1,518.66"
type input "12"
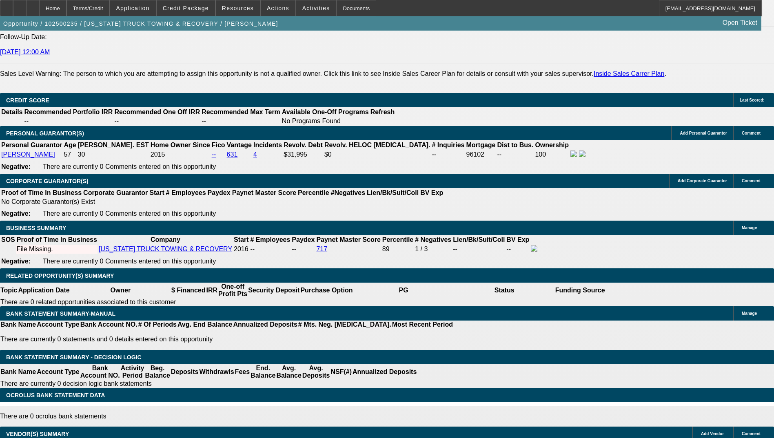
type input "$921.68"
type input "$1,843.36"
type input "1"
type input "$744.15"
type input "$1,488.30"
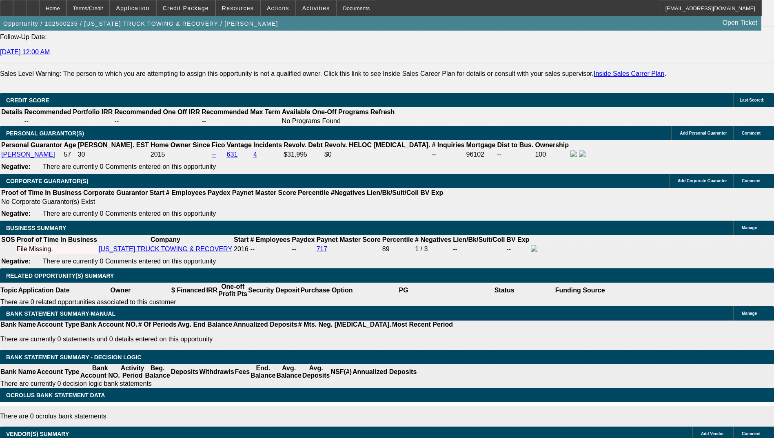
type input "19"
type input "$1,046.50"
type input "$2,093.00"
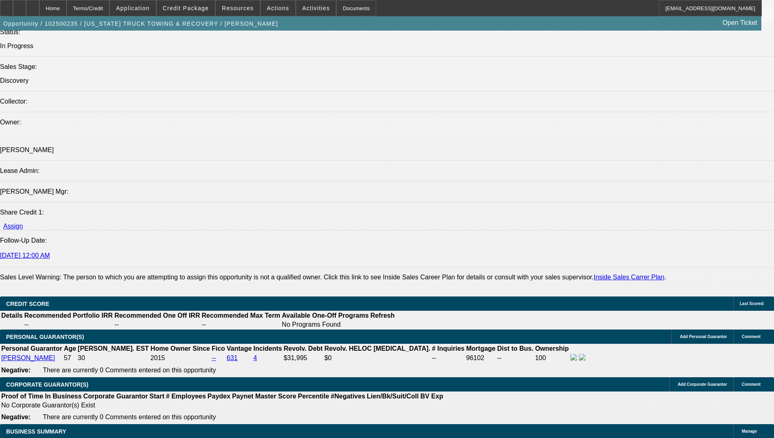
scroll to position [898, 0]
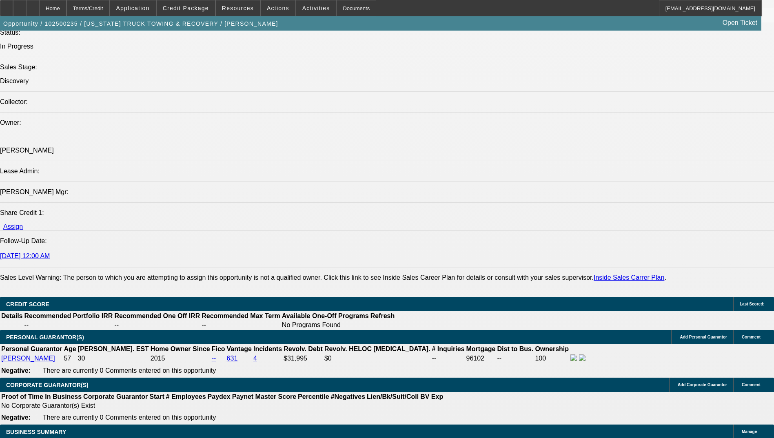
type input "19"
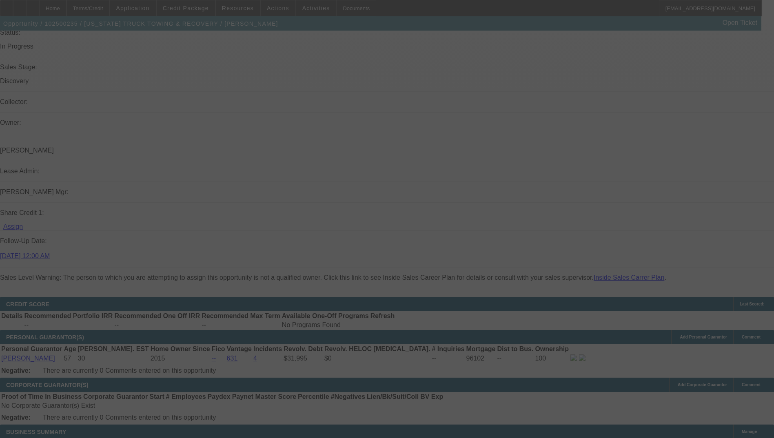
select select "0"
select select "2"
select select "0.1"
select select "4"
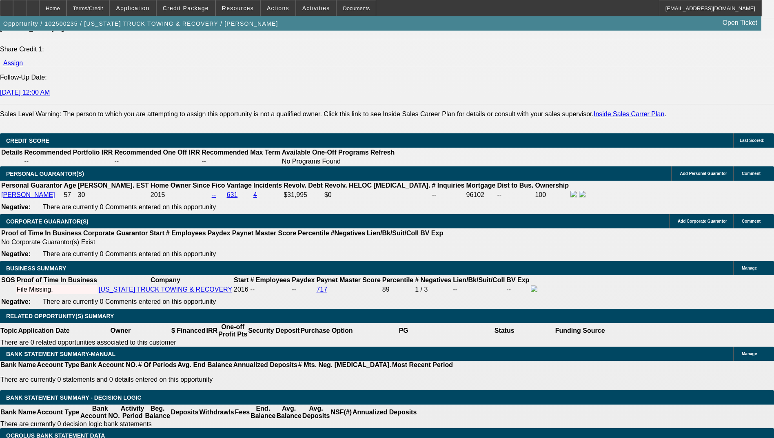
scroll to position [1061, 0]
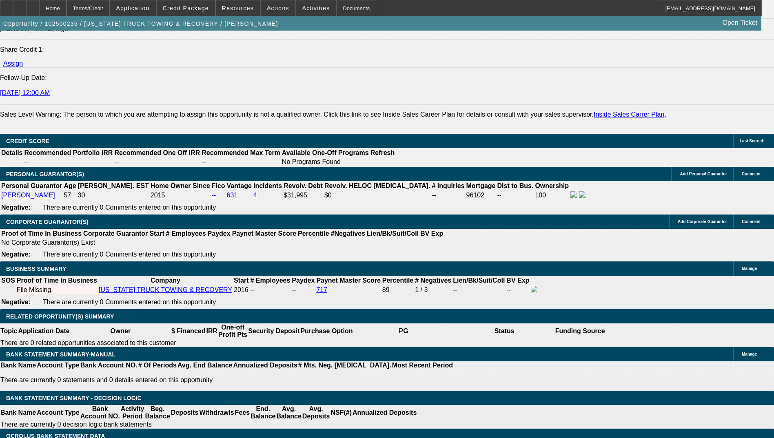
type input "1046.5"
type input "UNKNOWN"
type input "1046"
type input "$2,092.00"
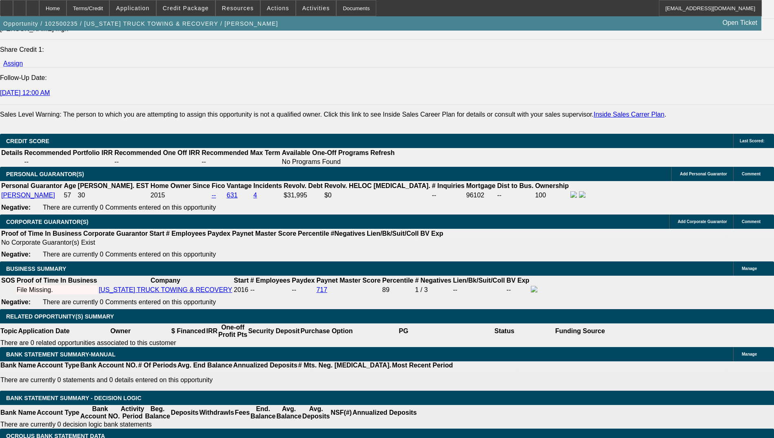
type input "104"
type input "$208.00"
type input "1"
type input "950"
type input "$1,900.00"
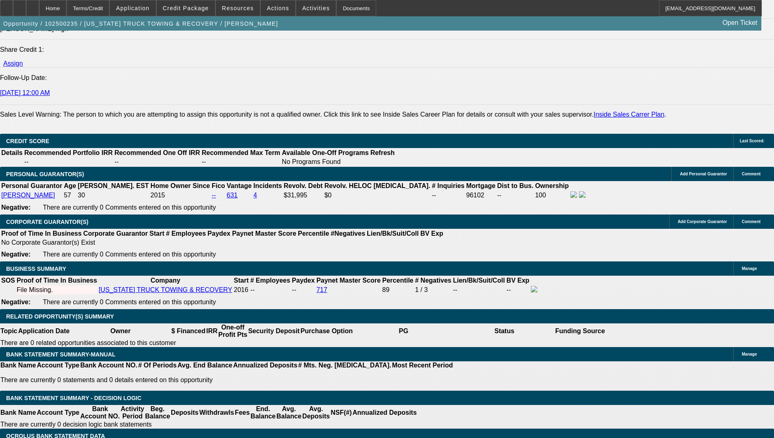
type input "13.6"
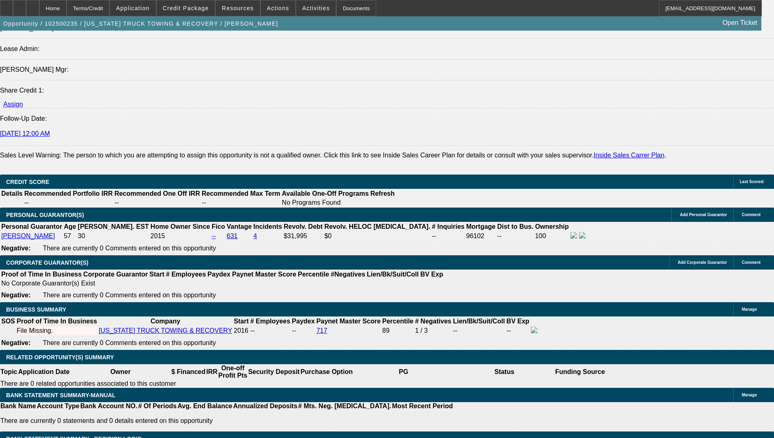
type input "$950.00"
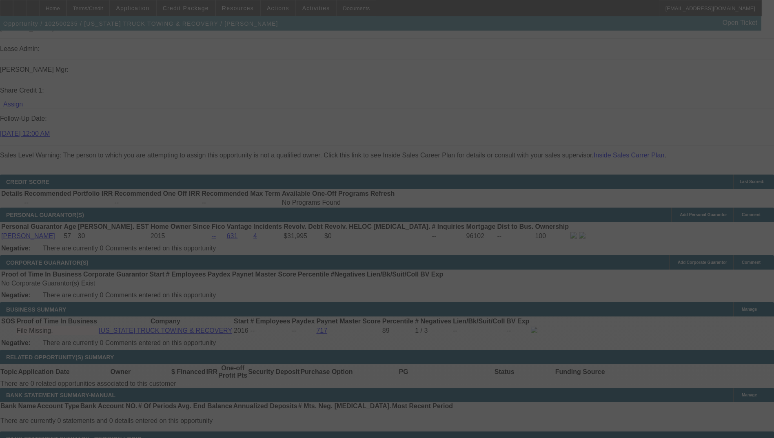
select select "0"
select select "2"
select select "0.1"
select select "4"
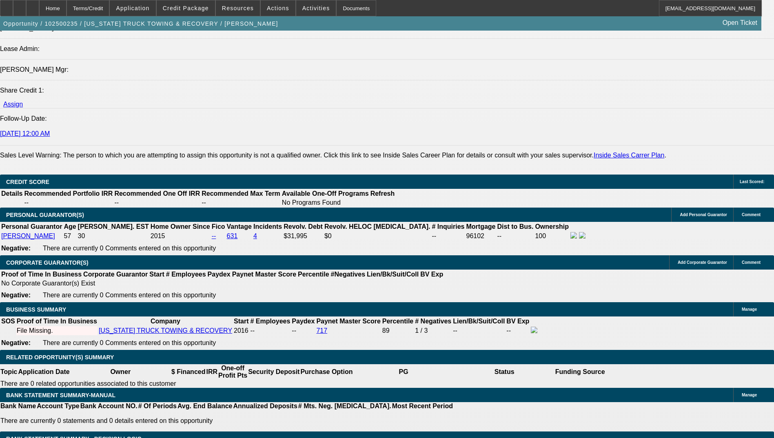
drag, startPoint x: 149, startPoint y: 291, endPoint x: 152, endPoint y: 288, distance: 4.3
type input "9"
type input "$18.00"
type input "UNKNOWN"
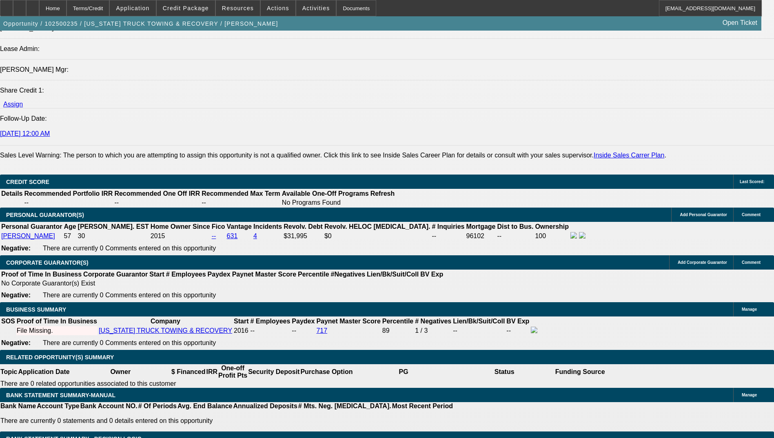
type input "900"
type input "$1,800.00"
type input "10.7"
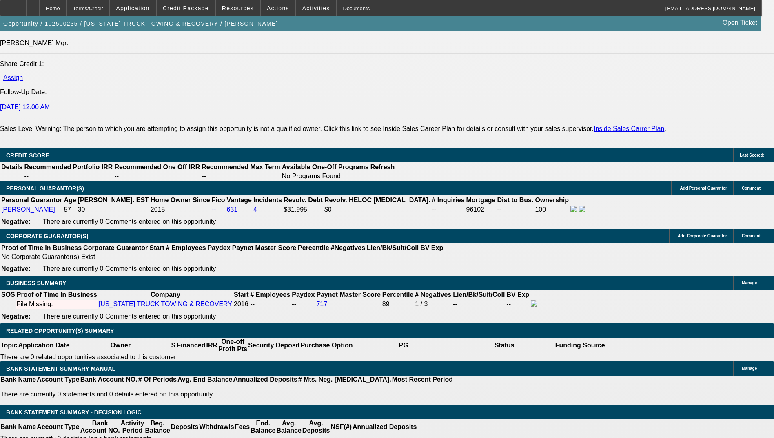
scroll to position [1061, 0]
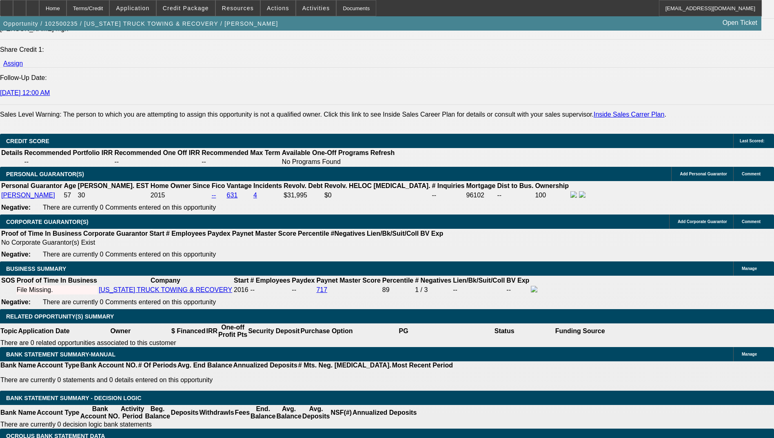
type input "$900.00"
drag, startPoint x: 165, startPoint y: 251, endPoint x: 171, endPoint y: 250, distance: 5.3
type input "4"
type input "$17,892.92"
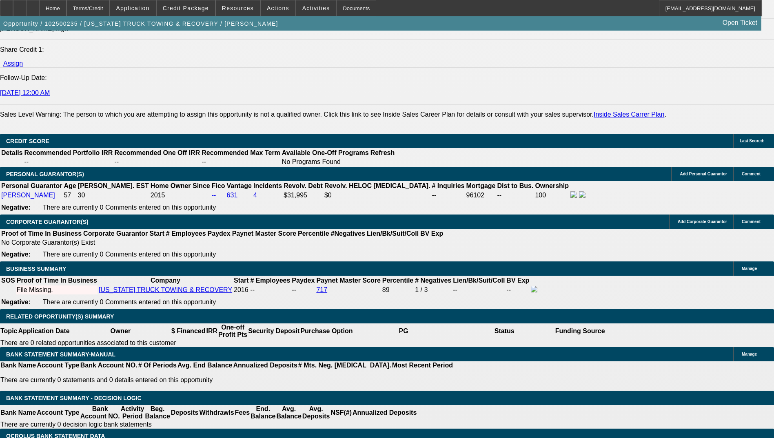
type input "$8,946.46"
type input "36"
type input "$6.13"
type input "$3.07"
type input "36"
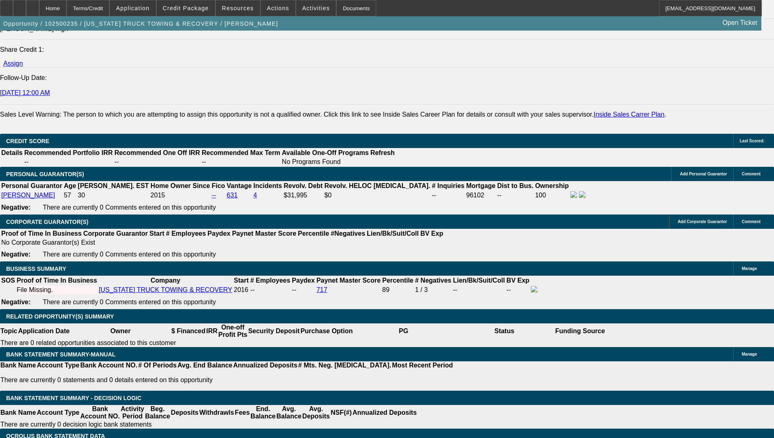
type input "3"
type input "1100"
type input "$2,200.00"
type input "8.2"
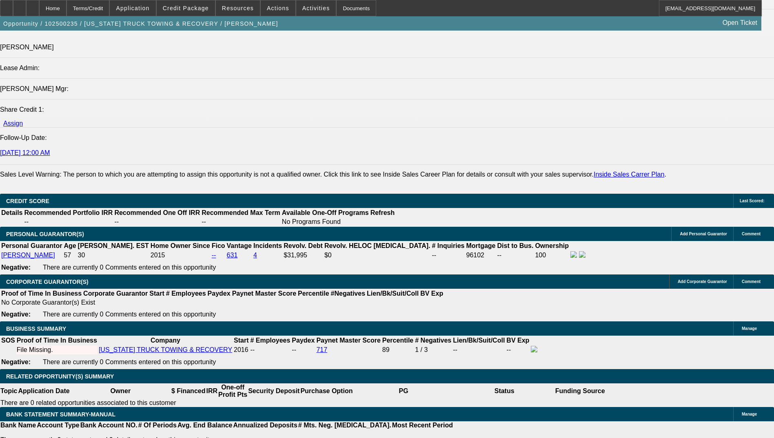
scroll to position [939, 0]
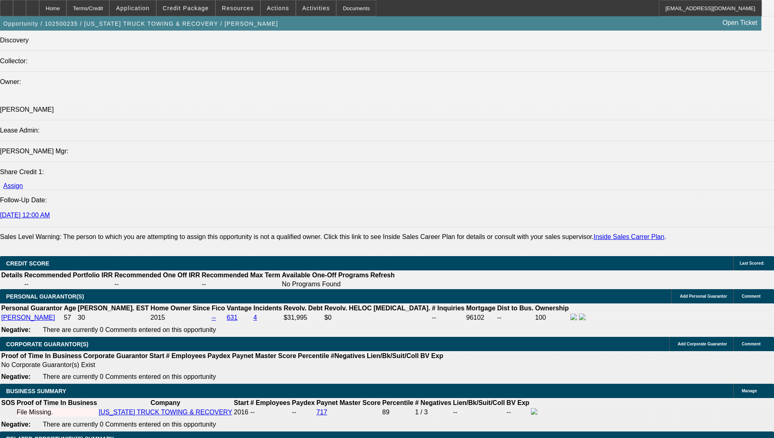
type input "$1,100.00"
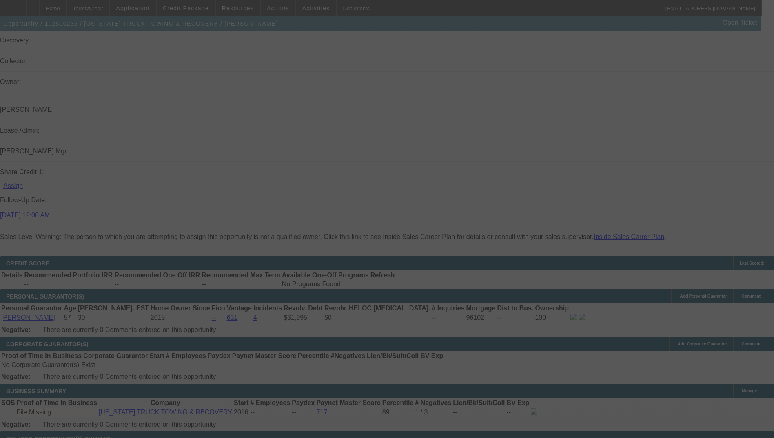
select select "0"
select select "2"
select select "0.1"
select select "4"
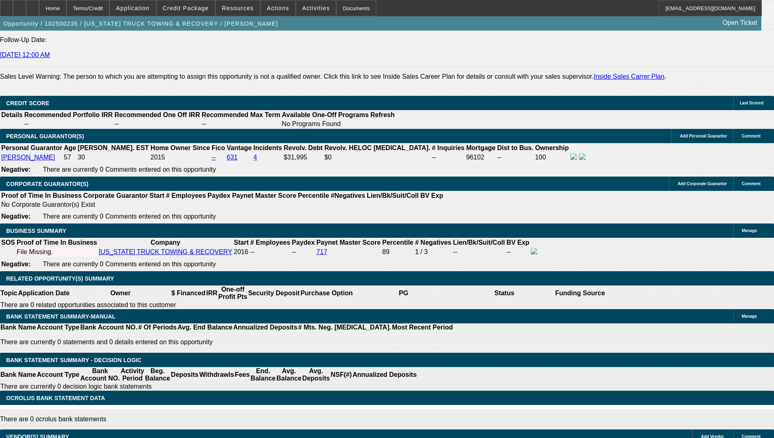
scroll to position [1102, 0]
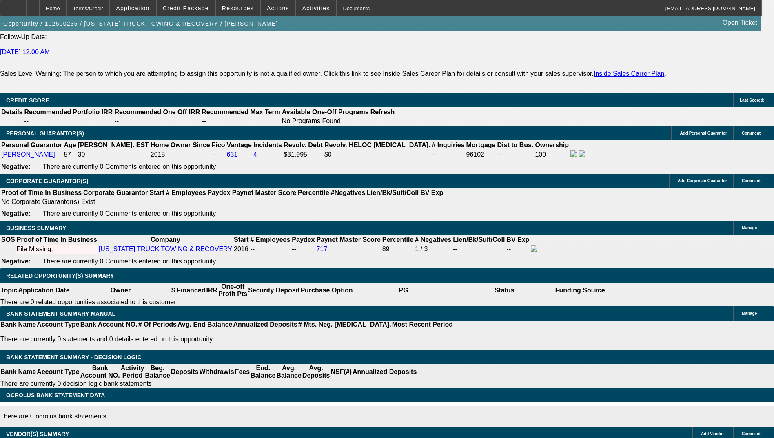
type input "110"
type input "$220.00"
type input "UNKNOWN"
type input "1"
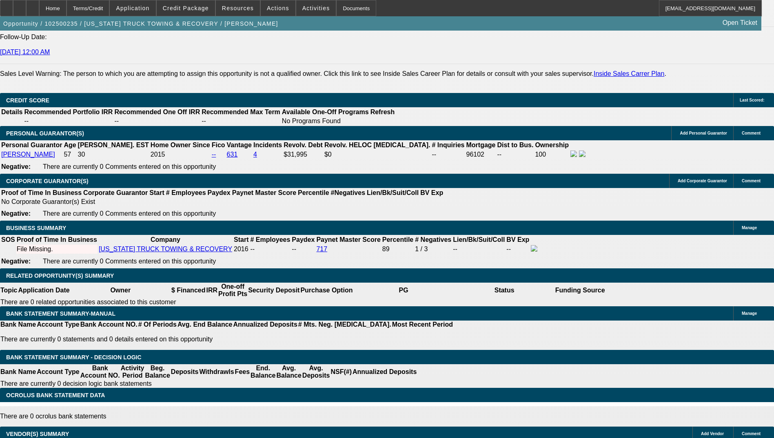
type input "1050"
type input "$2,100.00"
type input "5.1"
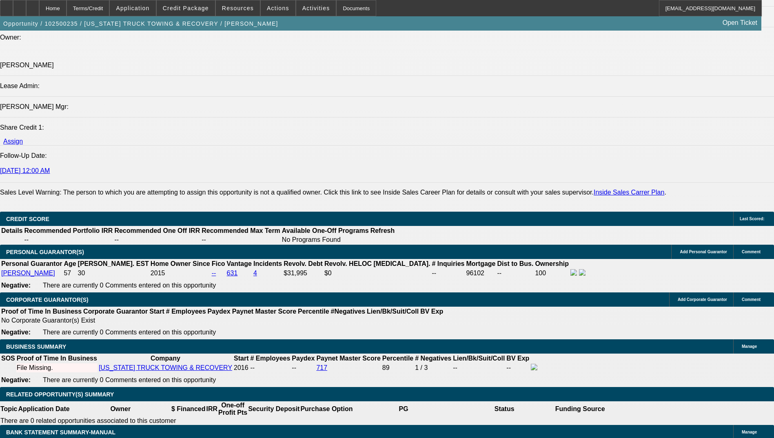
scroll to position [980, 0]
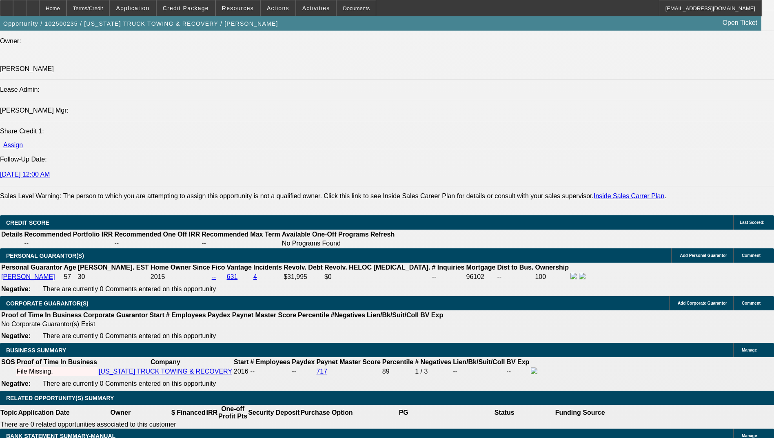
type input "$1,050.00"
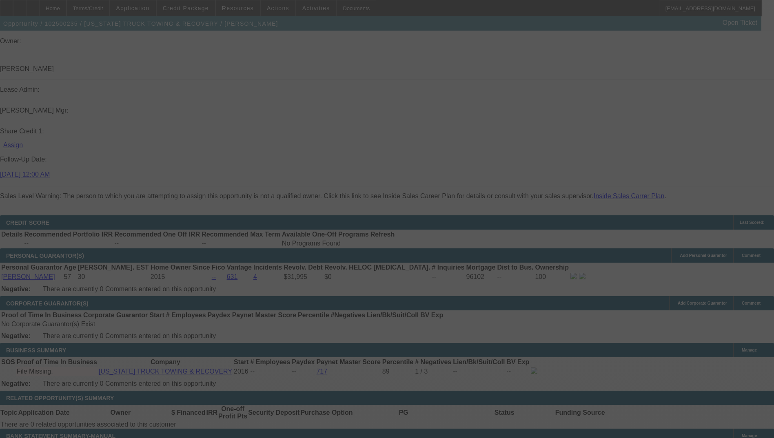
select select "0"
select select "2"
select select "0.1"
select select "4"
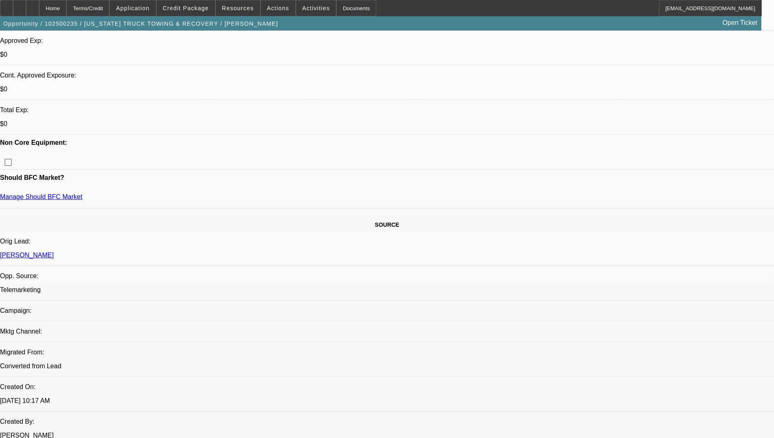
scroll to position [0, 0]
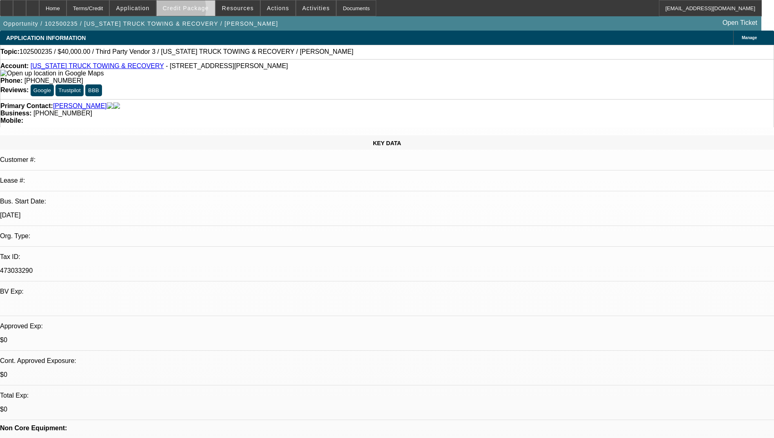
click at [186, 11] on span "Credit Package" at bounding box center [186, 8] width 46 height 7
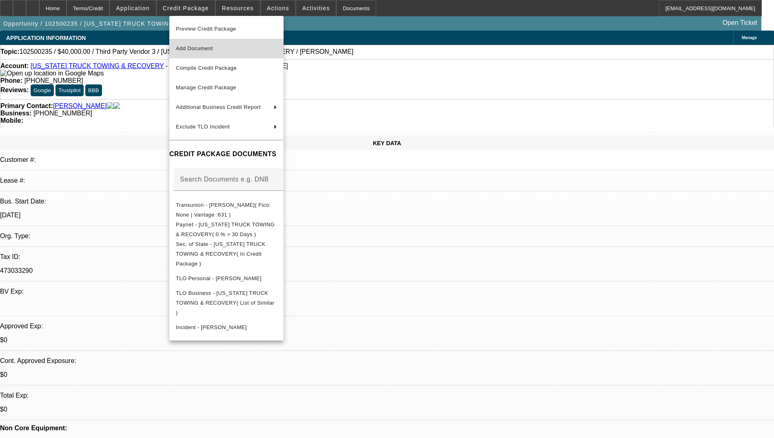
click at [245, 47] on span "Add Document" at bounding box center [226, 49] width 101 height 10
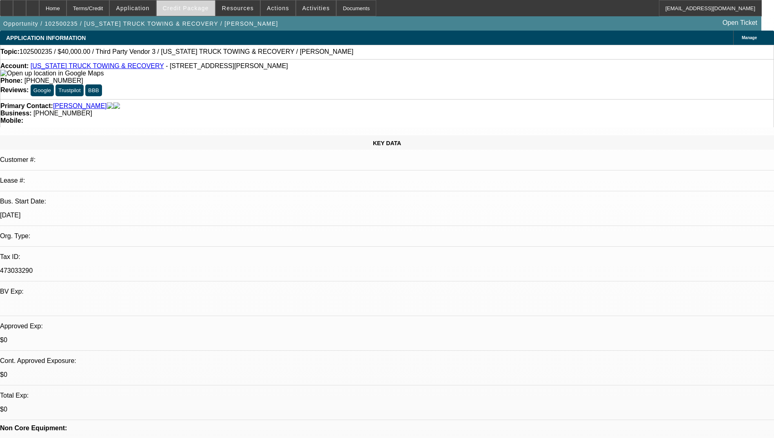
click at [200, 11] on span "Credit Package" at bounding box center [186, 8] width 46 height 7
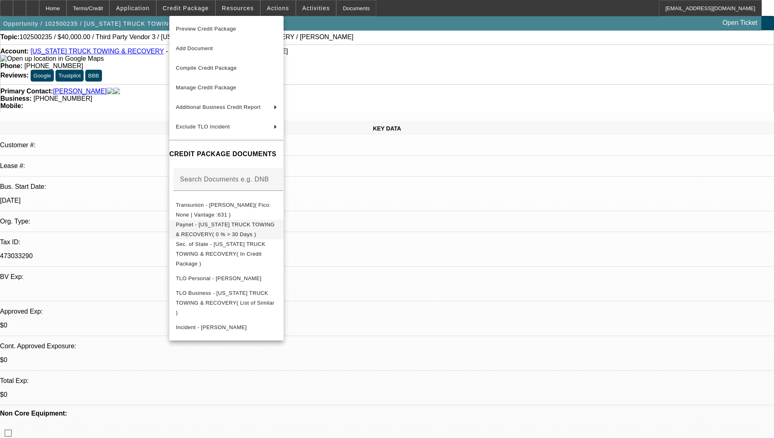
scroll to position [41, 0]
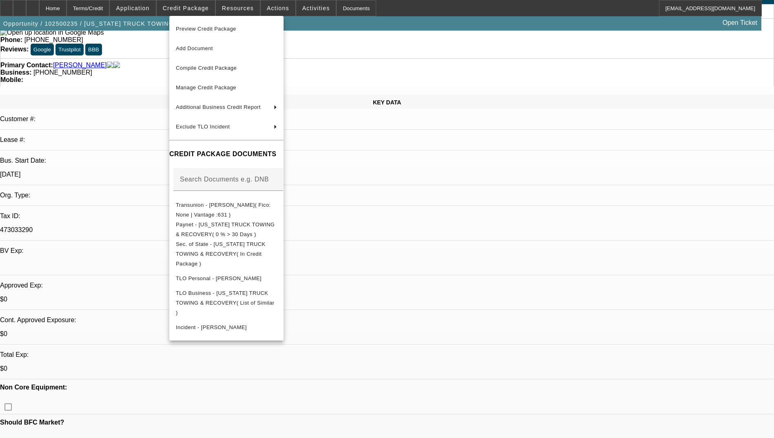
click at [550, 276] on div at bounding box center [387, 219] width 774 height 438
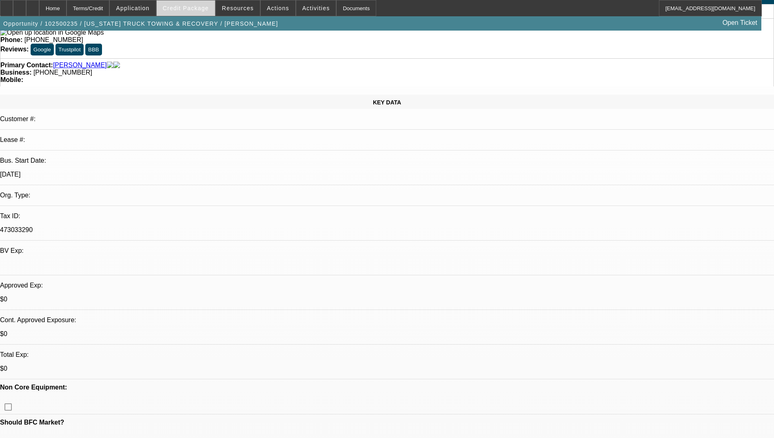
click at [196, 5] on span "Credit Package" at bounding box center [186, 8] width 46 height 7
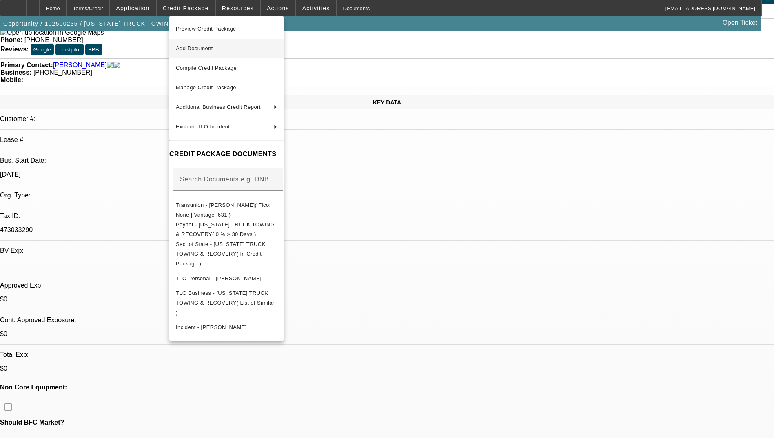
click at [214, 53] on span "Add Document" at bounding box center [226, 49] width 101 height 10
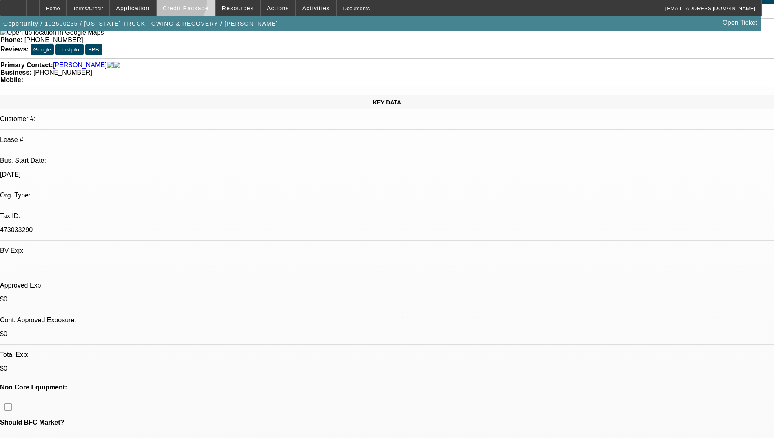
click at [192, 4] on span at bounding box center [186, 8] width 58 height 20
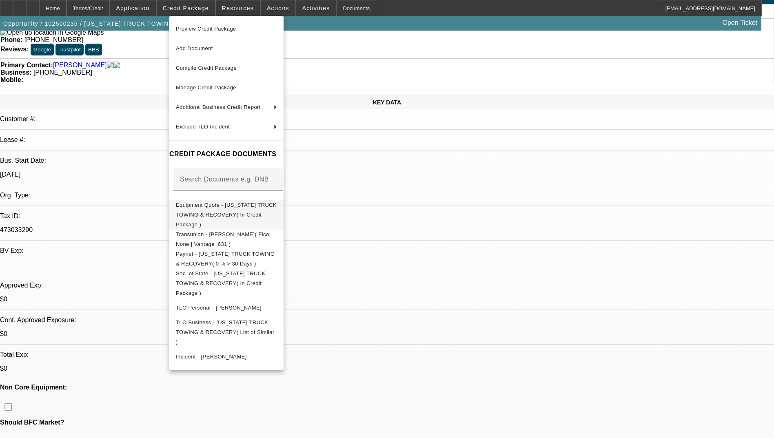
click at [267, 202] on span "Equipment Quote - MICHIGAN TRUCK TOWING & RECOVERY( In Credit Package )" at bounding box center [226, 214] width 101 height 29
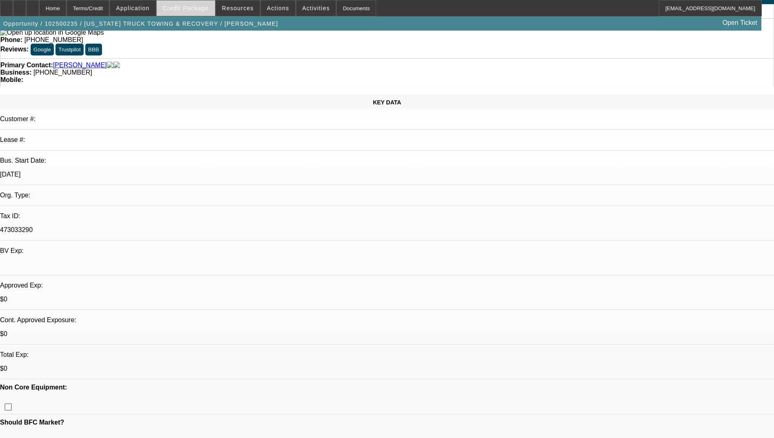
click at [198, 5] on span "Credit Package" at bounding box center [186, 8] width 46 height 7
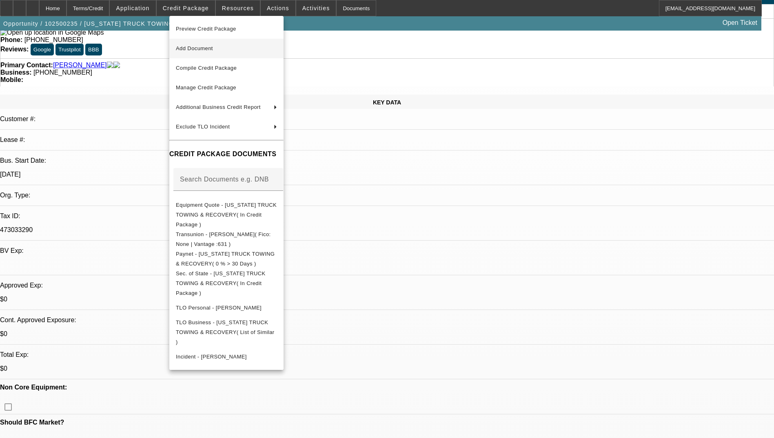
click at [225, 46] on span "Add Document" at bounding box center [226, 49] width 101 height 10
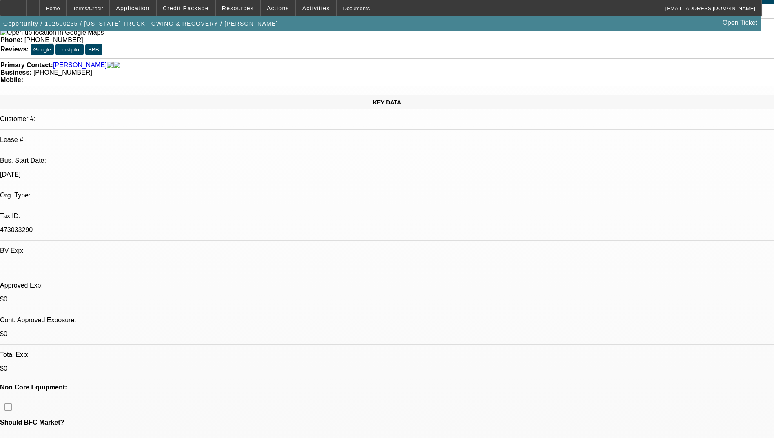
click at [200, 7] on span "Credit Package" at bounding box center [186, 8] width 46 height 7
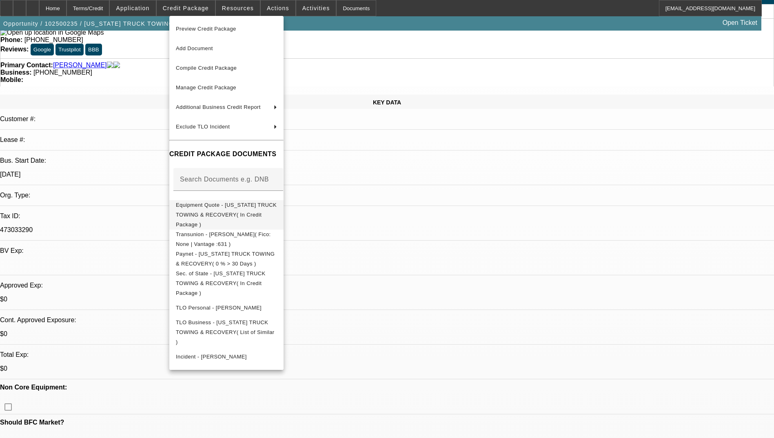
drag, startPoint x: 268, startPoint y: 205, endPoint x: 222, endPoint y: 202, distance: 45.8
click at [222, 202] on button "Equipment Quote - MICHIGAN TRUCK TOWING & RECOVERY( In Credit Package )" at bounding box center [226, 214] width 114 height 29
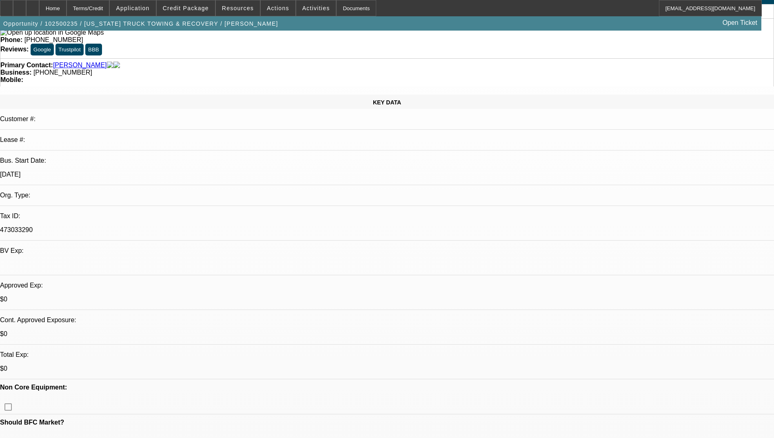
radio input "true"
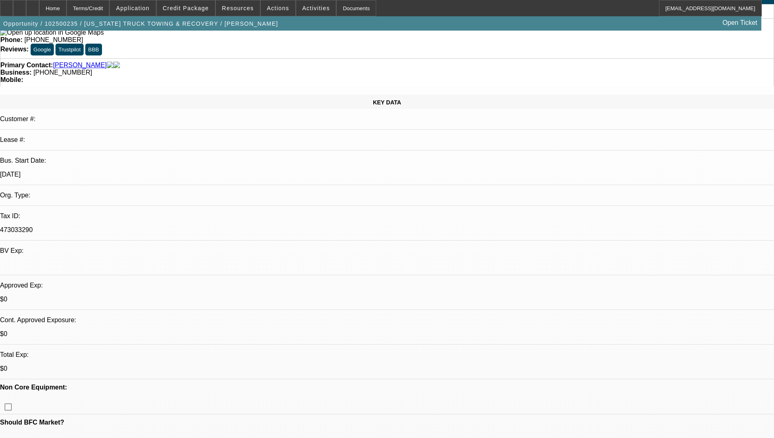
type textarea "Remove equipment quote - added wrong truck"
radio input "true"
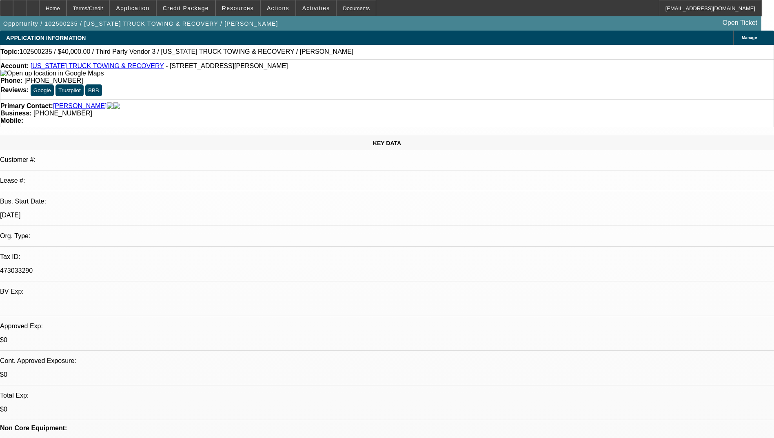
select select "0"
select select "2"
select select "0.1"
select select "1"
select select "2"
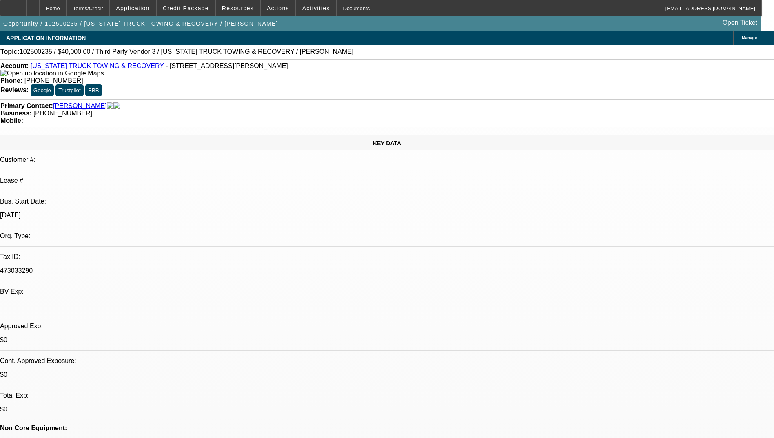
select select "4"
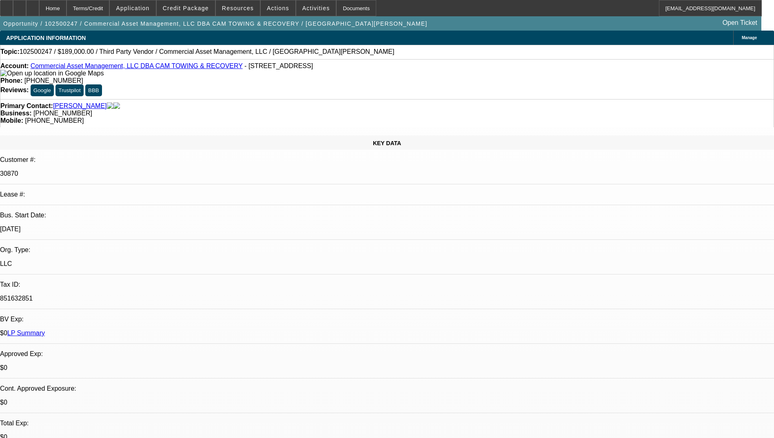
select select "0"
select select "2"
select select "0.1"
select select "4"
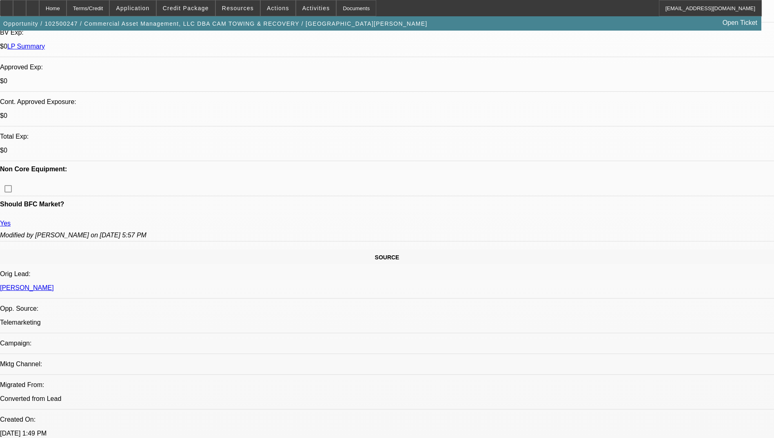
scroll to position [286, 0]
click at [185, 9] on span "Credit Package" at bounding box center [186, 8] width 46 height 7
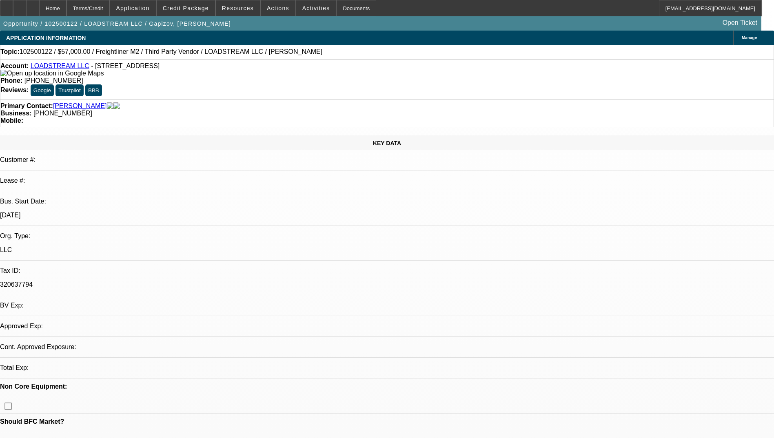
select select "2"
select select "0.1"
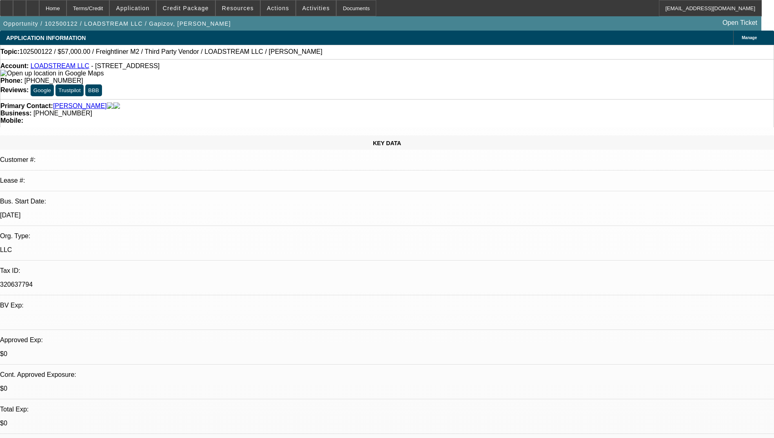
select select "1"
select select "2"
select select "4"
click at [189, 7] on span "Credit Package" at bounding box center [186, 8] width 46 height 7
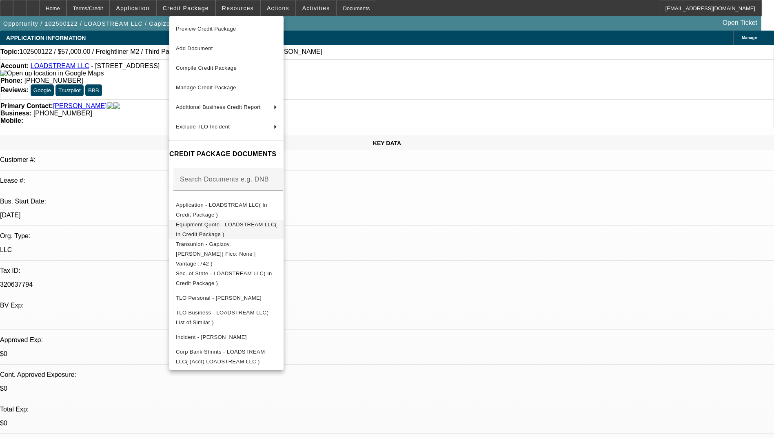
drag, startPoint x: 292, startPoint y: 221, endPoint x: 257, endPoint y: 227, distance: 35.1
click at [257, 227] on span "Equipment Quote - LOADSTREAM LLC( In Credit Package )" at bounding box center [226, 230] width 101 height 16
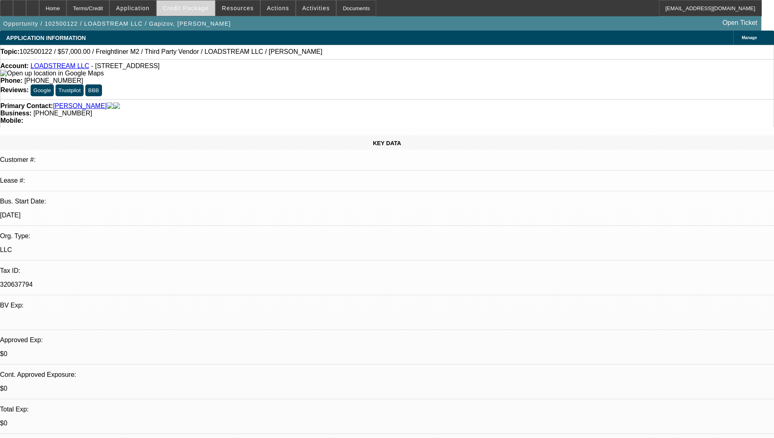
click at [196, 9] on span "Credit Package" at bounding box center [186, 8] width 46 height 7
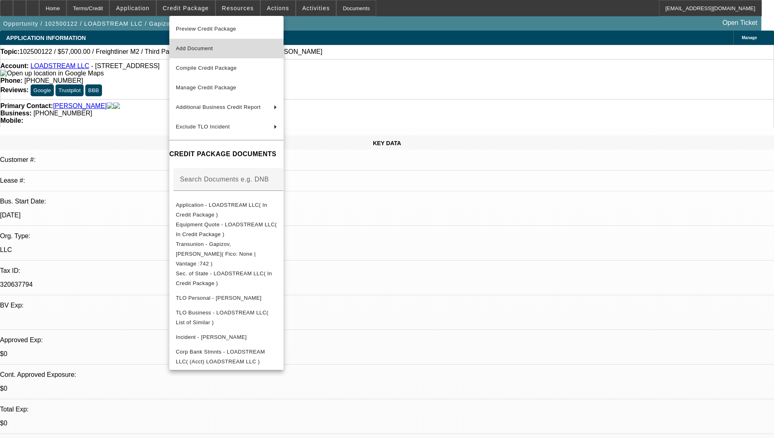
click at [210, 51] on span "Add Document" at bounding box center [194, 48] width 37 height 6
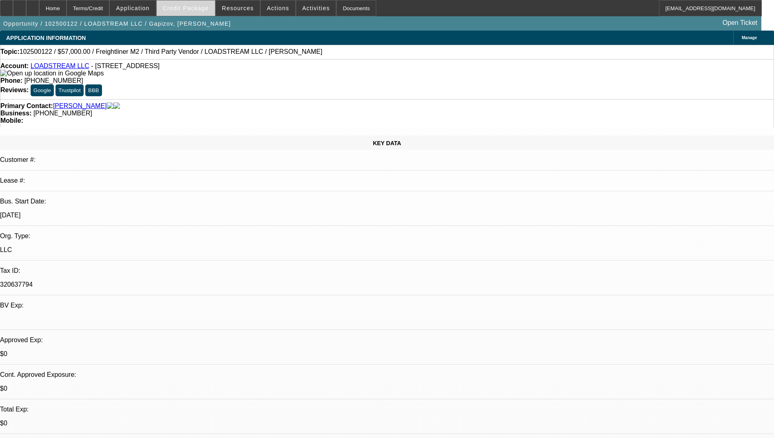
click at [197, 13] on span at bounding box center [186, 8] width 58 height 20
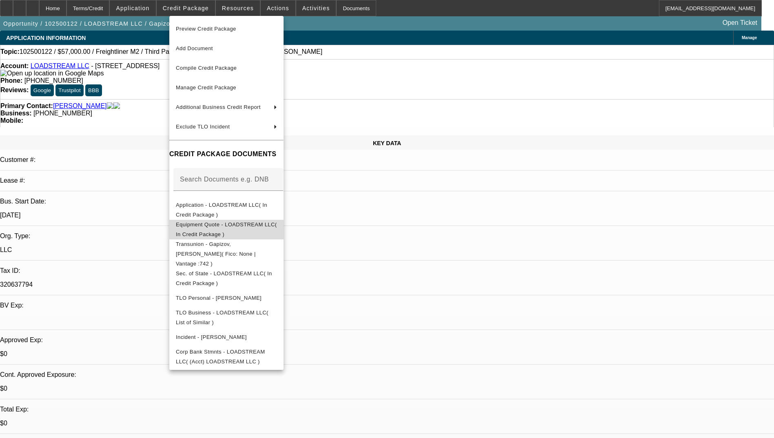
click at [277, 225] on span "Equipment Quote - LOADSTREAM LLC( In Credit Package )" at bounding box center [226, 230] width 101 height 16
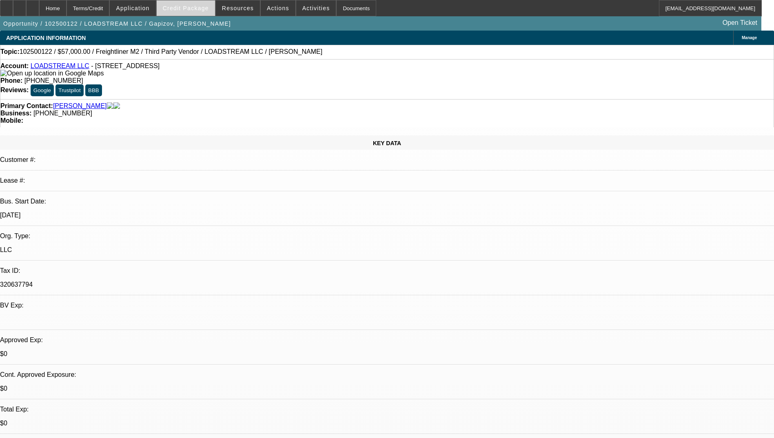
click at [198, 8] on span "Credit Package" at bounding box center [186, 8] width 46 height 7
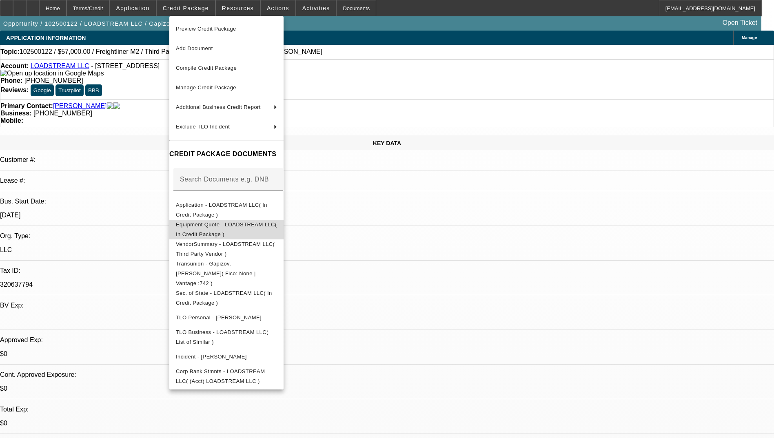
click at [272, 220] on button "Equipment Quote - LOADSTREAM LLC( In Credit Package )" at bounding box center [226, 230] width 114 height 20
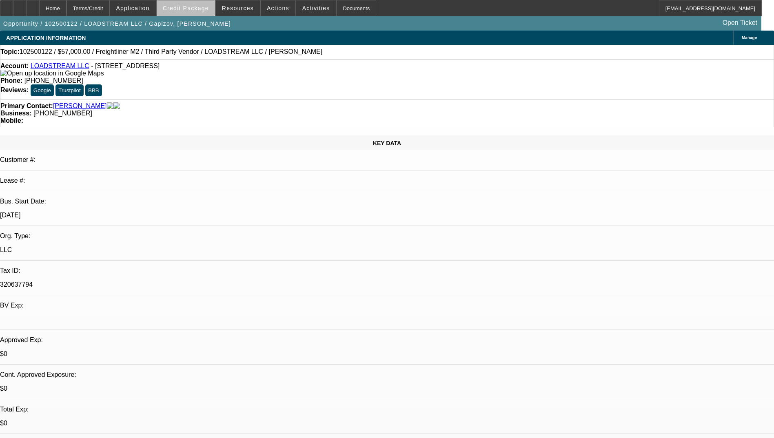
click at [200, 9] on span "Credit Package" at bounding box center [186, 8] width 46 height 7
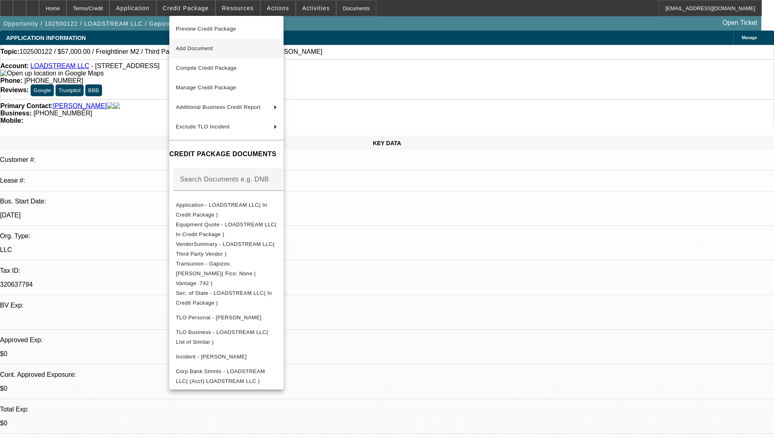
click at [219, 51] on span "Add Document" at bounding box center [226, 49] width 101 height 10
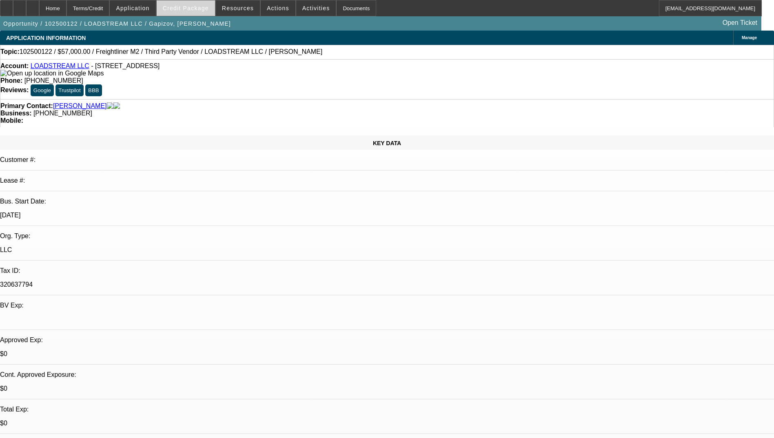
click at [195, 6] on span "Credit Package" at bounding box center [186, 8] width 46 height 7
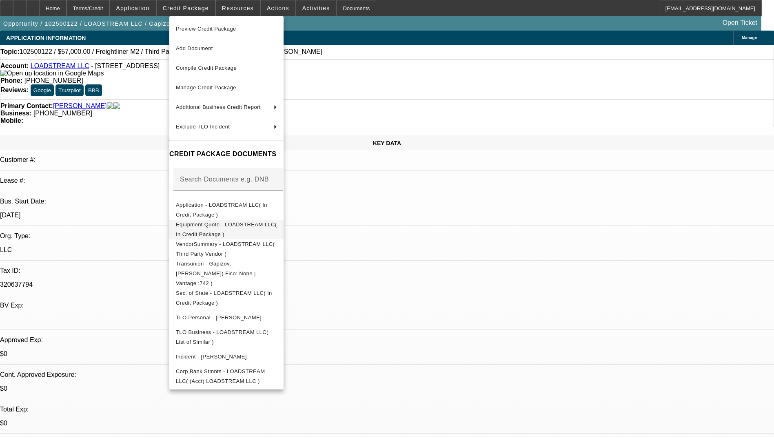
click at [277, 226] on span "Equipment Quote - LOADSTREAM LLC( In Credit Package )" at bounding box center [226, 230] width 101 height 16
